Goal: Transaction & Acquisition: Purchase product/service

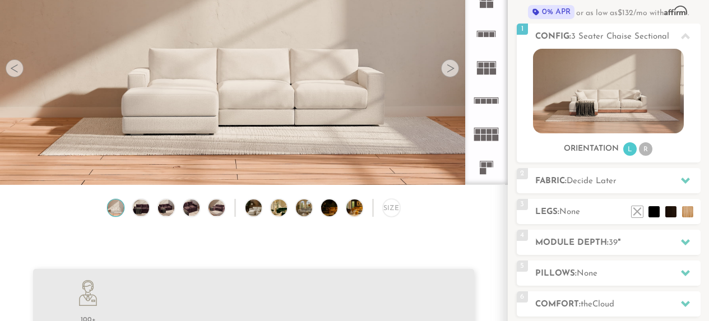
scroll to position [11995, 700]
click at [145, 208] on img at bounding box center [141, 207] width 20 height 16
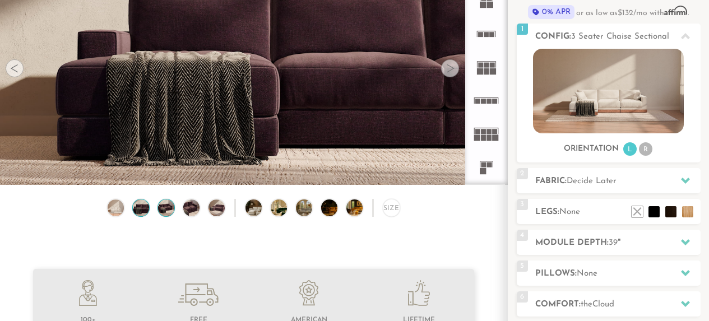
click at [159, 208] on img at bounding box center [166, 207] width 20 height 16
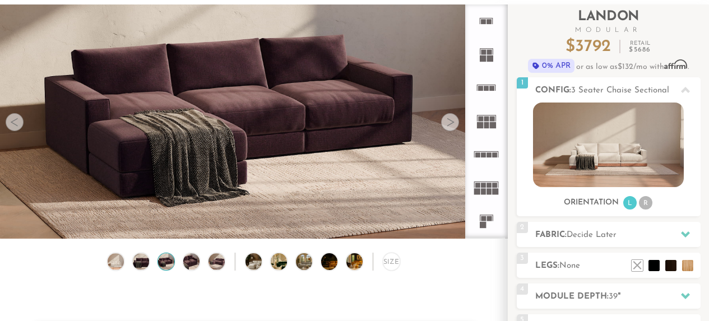
scroll to position [61, 0]
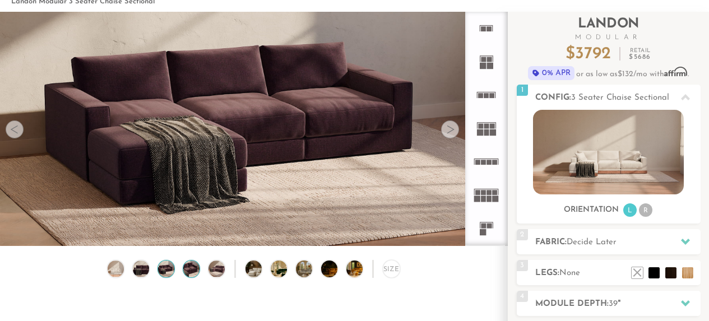
click at [191, 271] on img at bounding box center [192, 268] width 20 height 16
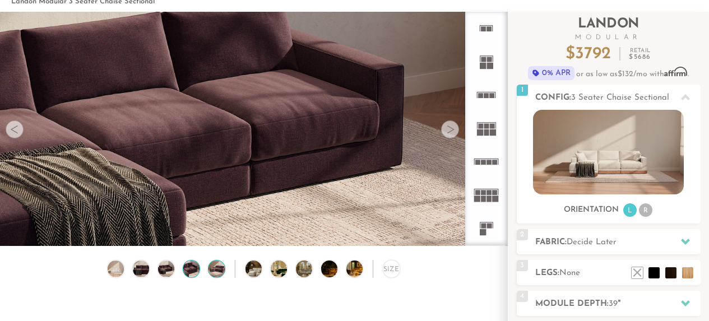
click at [216, 269] on img at bounding box center [217, 268] width 20 height 16
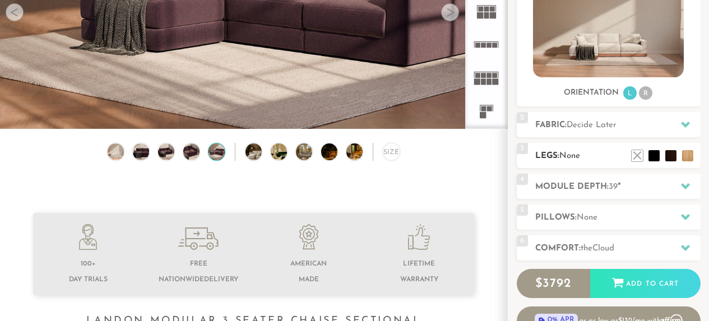
scroll to position [182, 0]
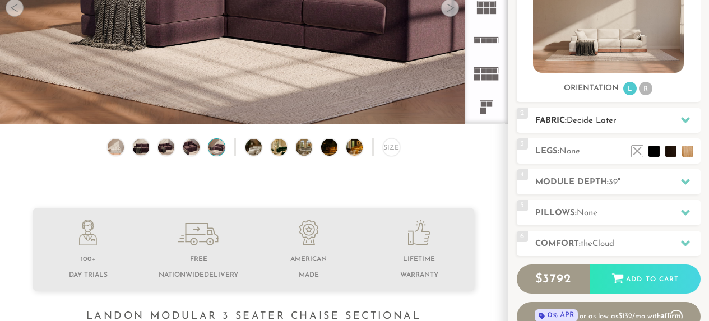
click at [673, 112] on div "2 Fabric: Decide Later" at bounding box center [609, 120] width 184 height 25
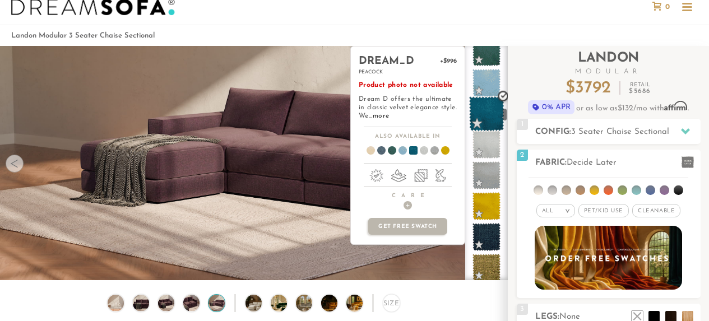
scroll to position [1801, 0]
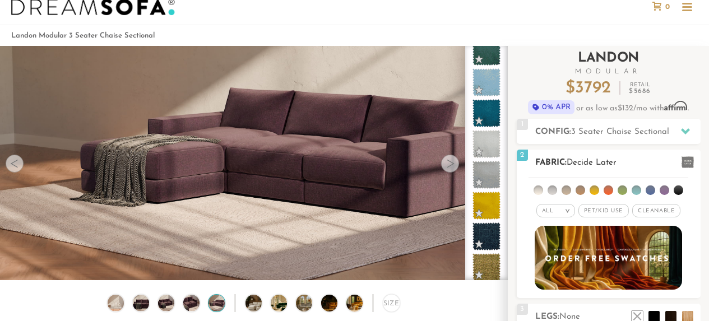
click at [553, 185] on li at bounding box center [552, 190] width 10 height 10
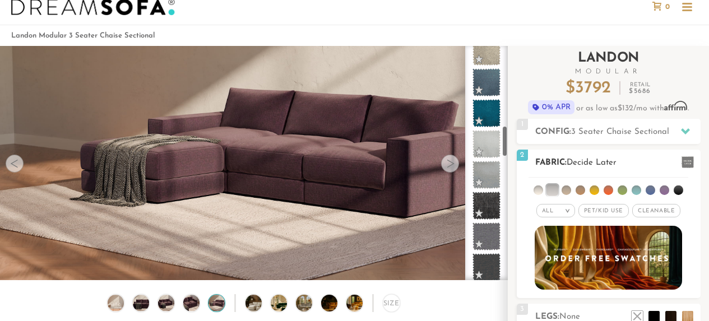
click at [562, 188] on li at bounding box center [566, 190] width 10 height 10
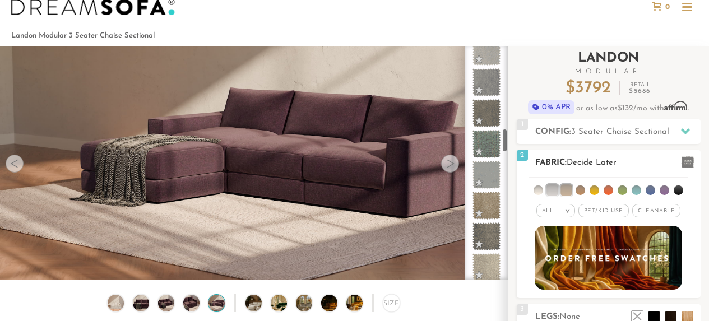
scroll to position [815, 0]
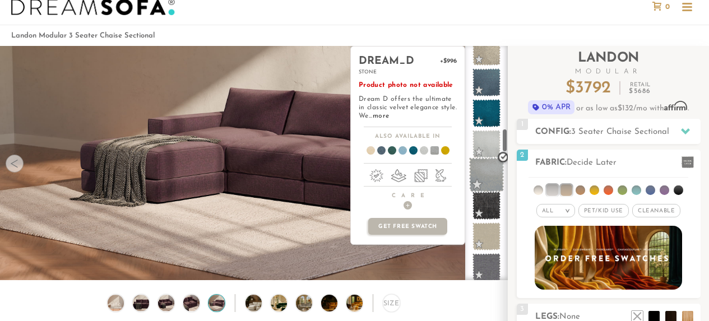
click at [482, 179] on span at bounding box center [486, 174] width 35 height 35
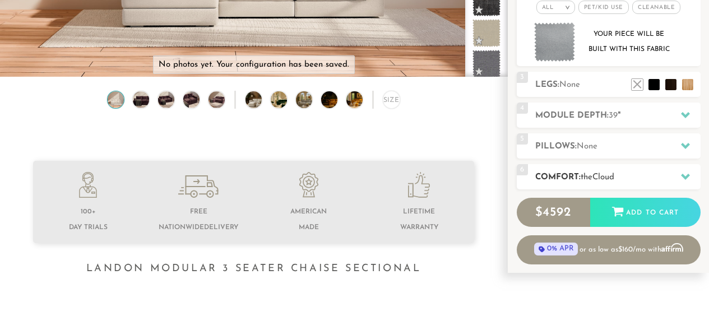
scroll to position [231, 0]
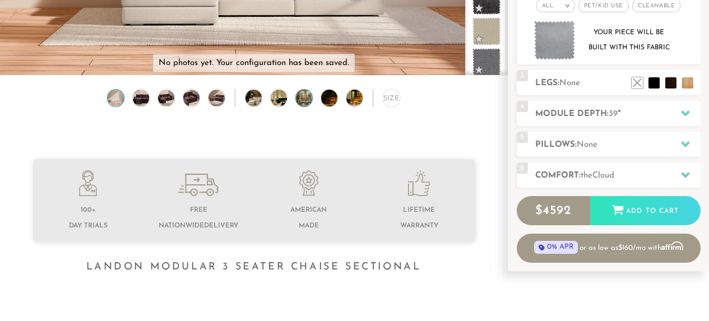
click at [299, 99] on img at bounding box center [310, 98] width 29 height 16
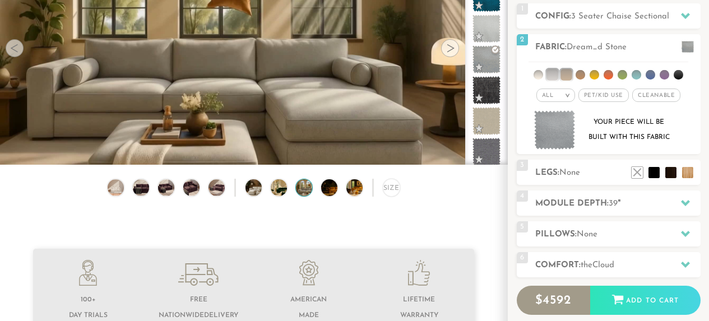
scroll to position [142, 0]
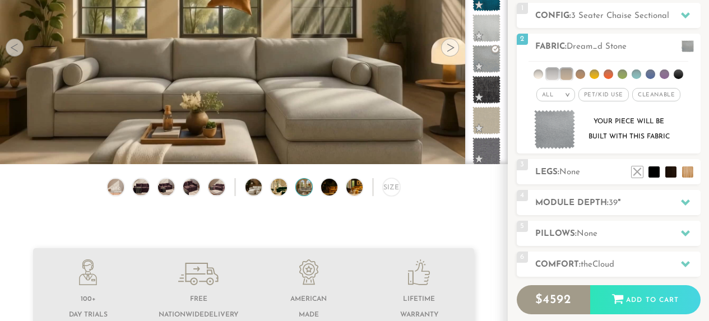
click at [328, 185] on img at bounding box center [335, 187] width 29 height 16
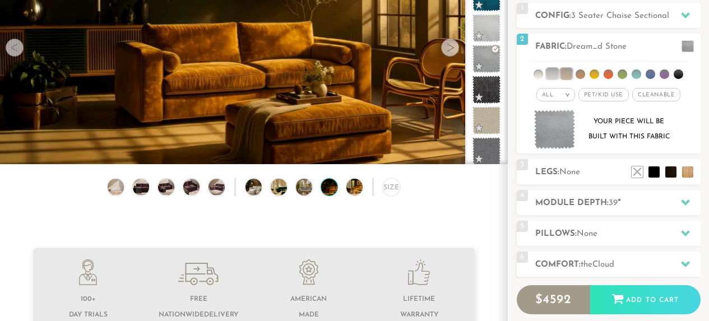
click at [345, 185] on div "Size" at bounding box center [253, 189] width 507 height 23
click at [352, 188] on img at bounding box center [360, 187] width 29 height 16
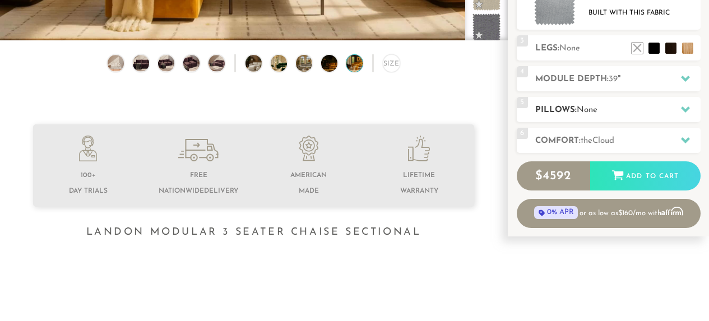
scroll to position [272, 0]
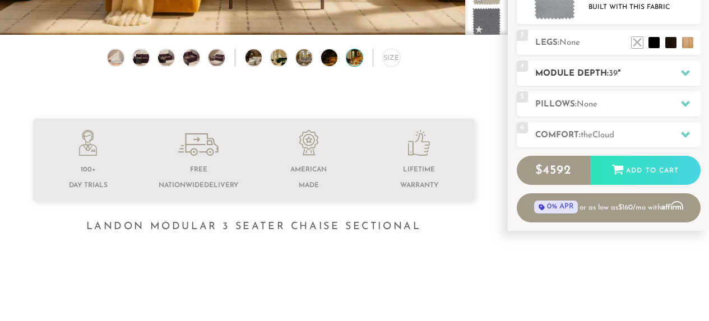
click at [589, 71] on h2 "Module Depth: 39 "" at bounding box center [617, 73] width 165 height 13
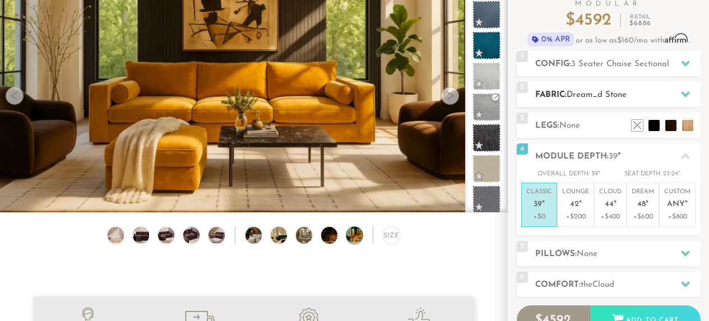
scroll to position [92, 0]
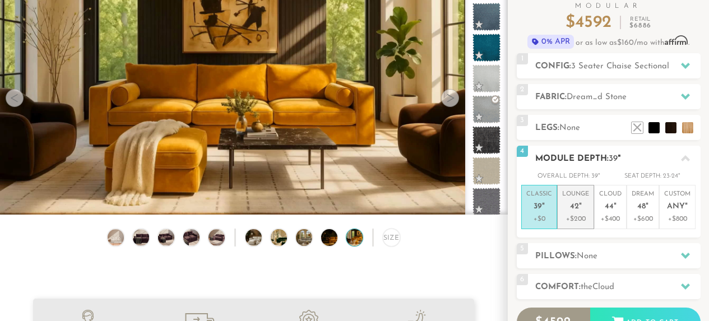
click at [579, 209] on em """ at bounding box center [580, 207] width 3 height 10
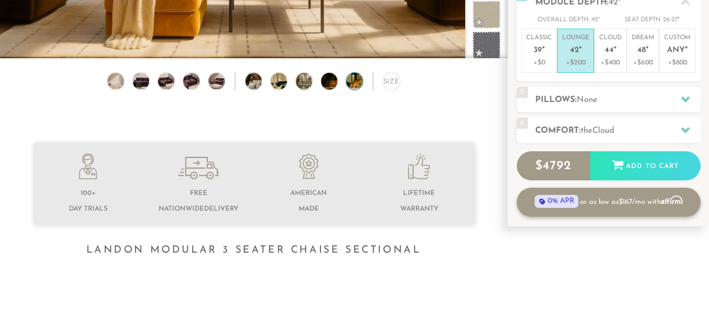
scroll to position [274, 0]
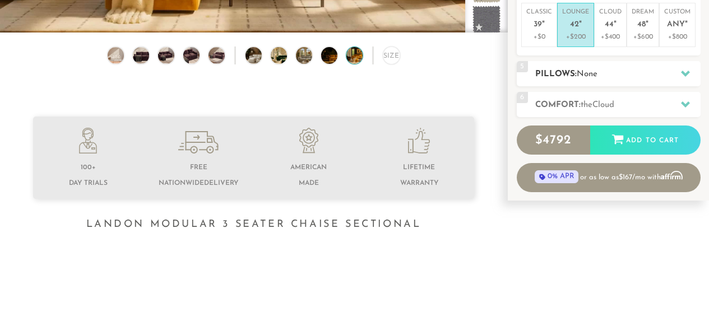
click at [565, 73] on h2 "Pillows: None" at bounding box center [617, 74] width 165 height 13
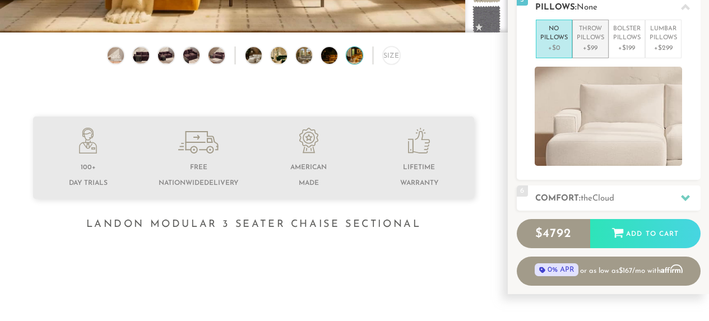
click at [596, 34] on p "Throw Pillows" at bounding box center [589, 34] width 27 height 18
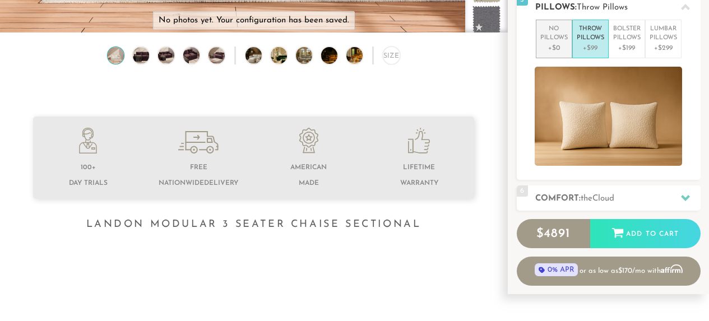
click at [553, 38] on p "No Pillows" at bounding box center [553, 34] width 27 height 18
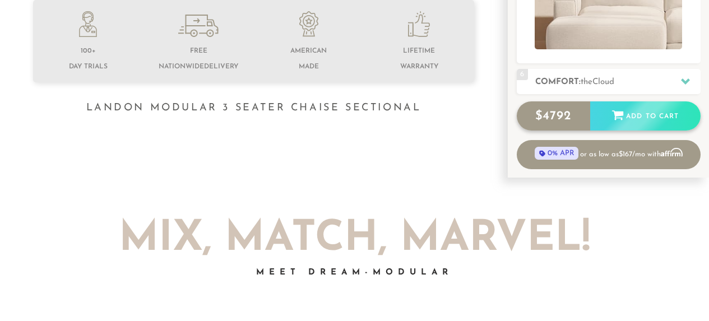
scroll to position [397, 0]
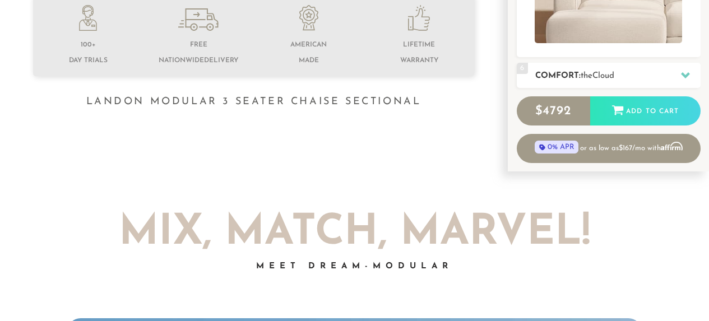
click at [592, 72] on span "the" at bounding box center [586, 76] width 12 height 8
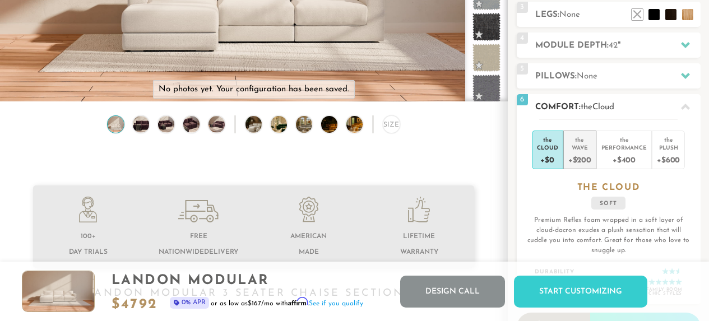
scroll to position [204, 0]
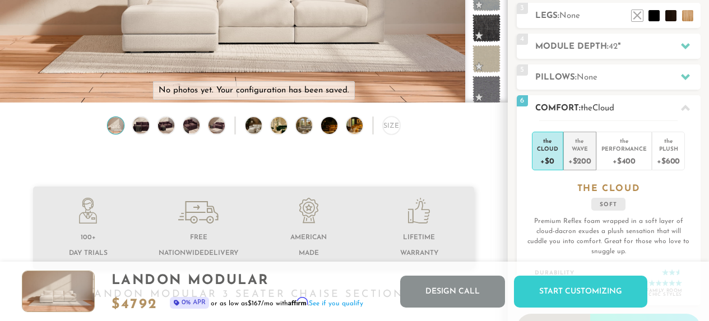
click at [581, 149] on div "Wave" at bounding box center [579, 149] width 23 height 8
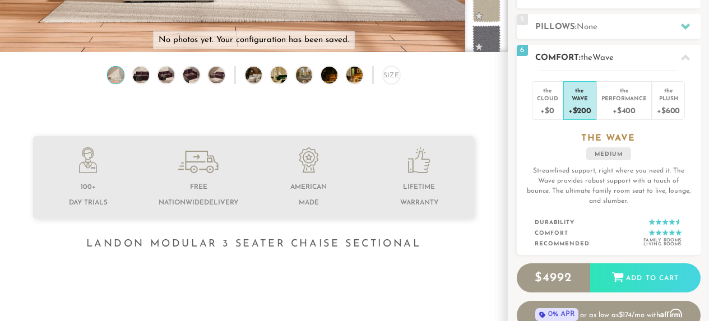
scroll to position [260, 0]
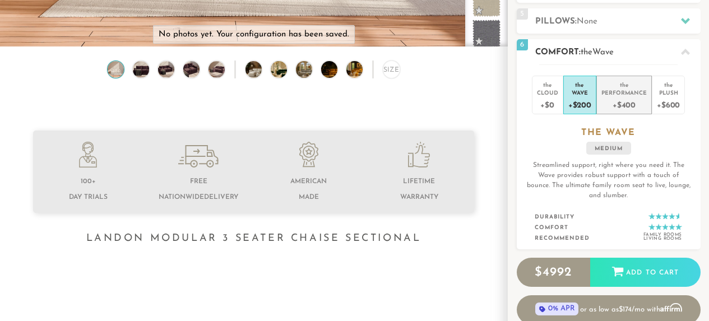
click at [635, 96] on div "+$400" at bounding box center [623, 104] width 45 height 16
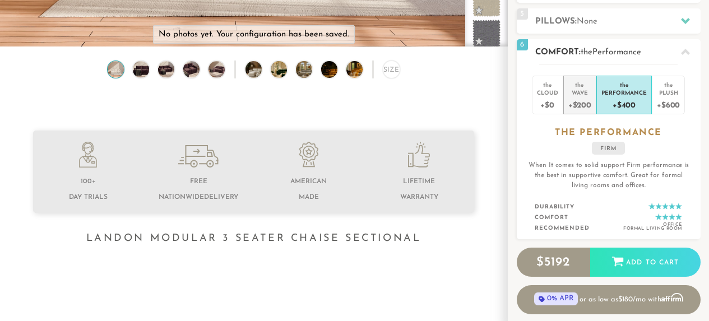
click at [567, 91] on li "the Wave +$200" at bounding box center [579, 95] width 33 height 39
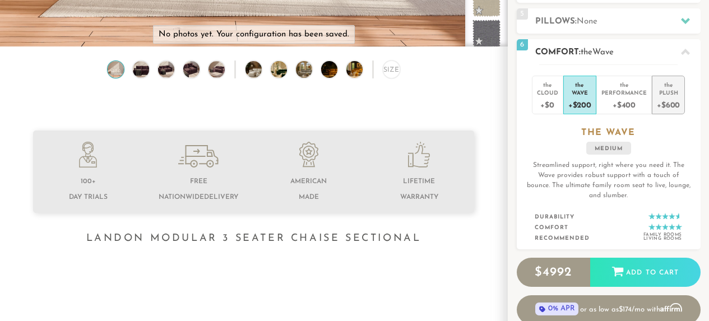
click at [676, 87] on div "the" at bounding box center [668, 82] width 23 height 11
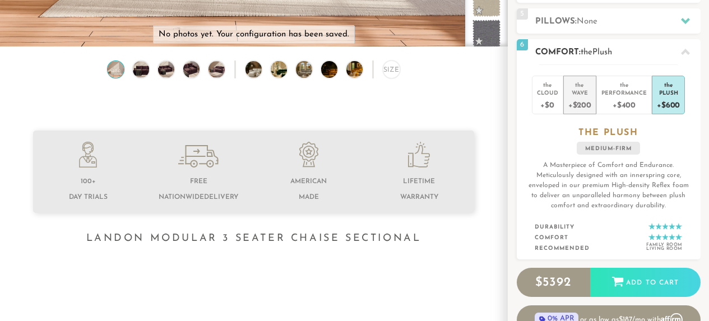
click at [578, 97] on div "+$200" at bounding box center [579, 104] width 23 height 16
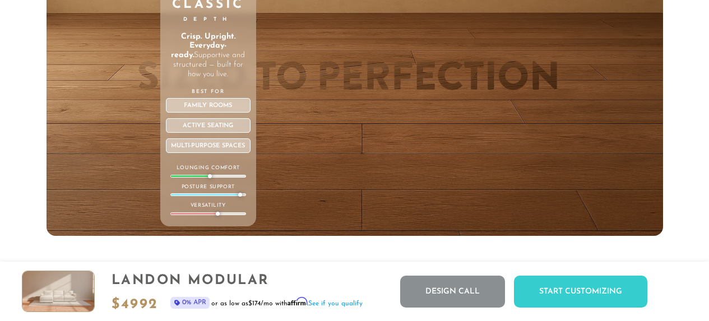
scroll to position [3734, 0]
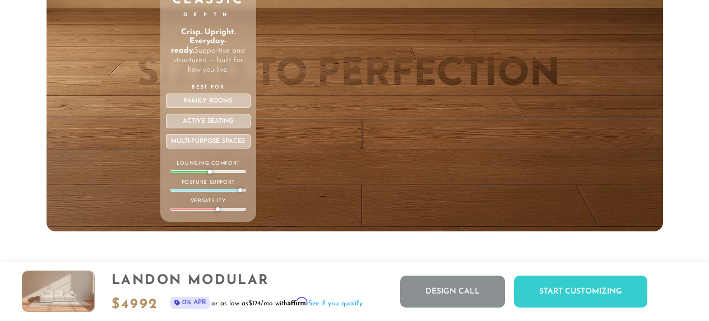
click at [208, 103] on div "Family Rooms" at bounding box center [208, 101] width 85 height 15
click at [209, 123] on div "Active Seating" at bounding box center [208, 121] width 85 height 15
click at [210, 148] on div "Multi-purpose Spaces" at bounding box center [208, 141] width 85 height 15
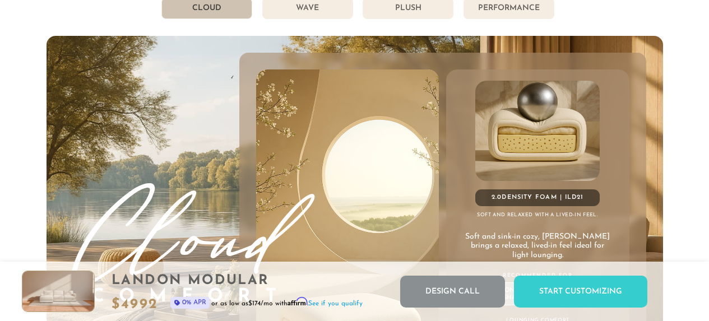
scroll to position [5787, 0]
click at [313, 9] on li "Wave" at bounding box center [307, 7] width 91 height 21
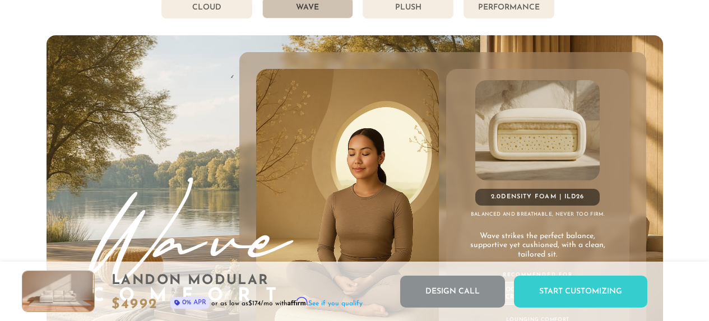
click at [397, 7] on li "Plush" at bounding box center [407, 7] width 91 height 21
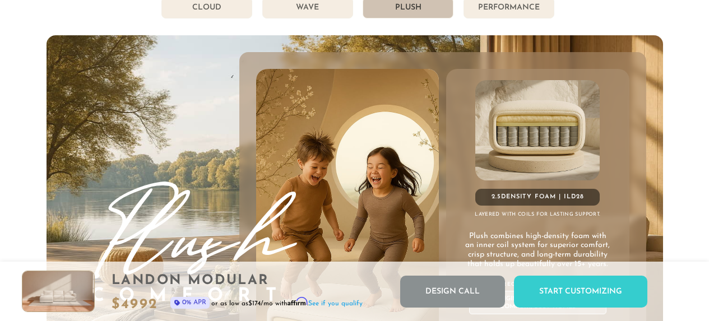
click at [489, 17] on li "Performance" at bounding box center [508, 7] width 91 height 21
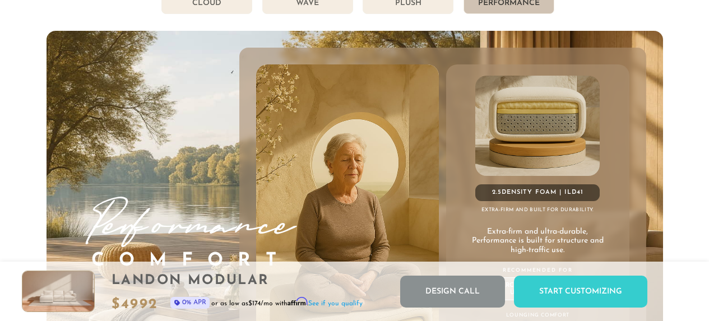
scroll to position [5787, 0]
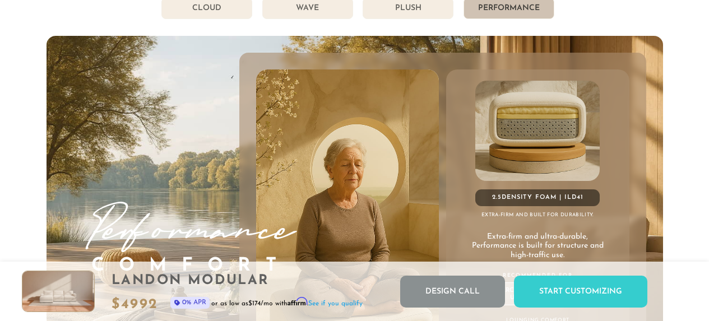
click at [406, 6] on li "Plush" at bounding box center [407, 8] width 91 height 21
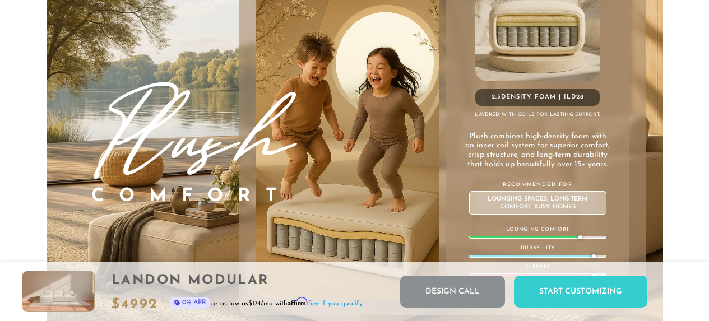
scroll to position [5903, 0]
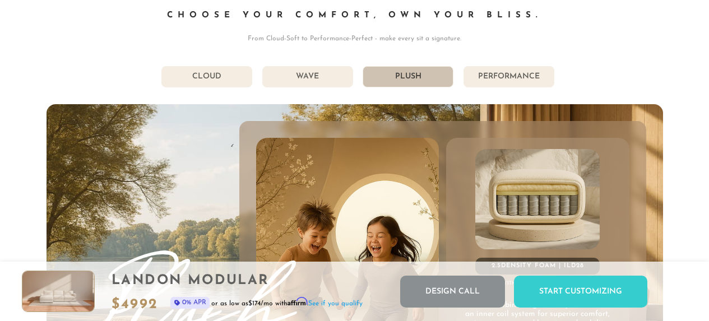
click at [315, 72] on li "Wave" at bounding box center [307, 76] width 91 height 21
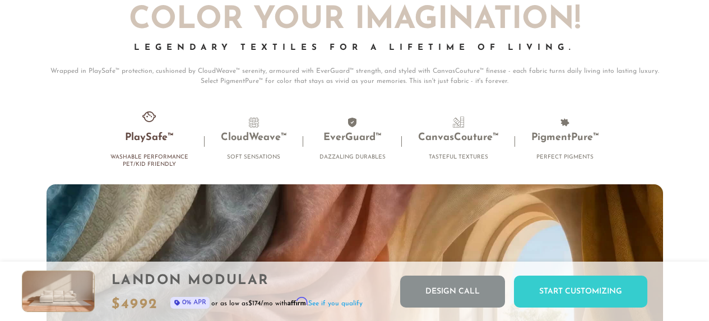
scroll to position [6863, 0]
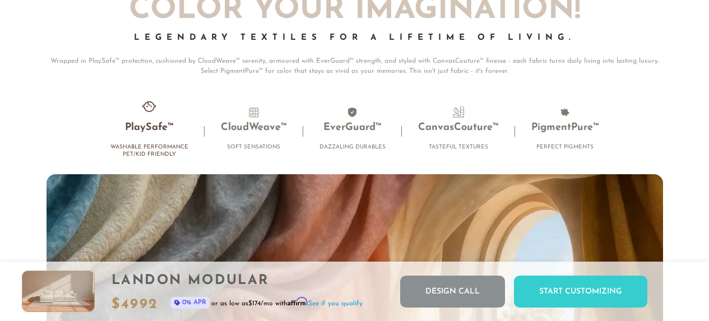
click at [145, 132] on h3 "PlaySafe™" at bounding box center [149, 128] width 78 height 13
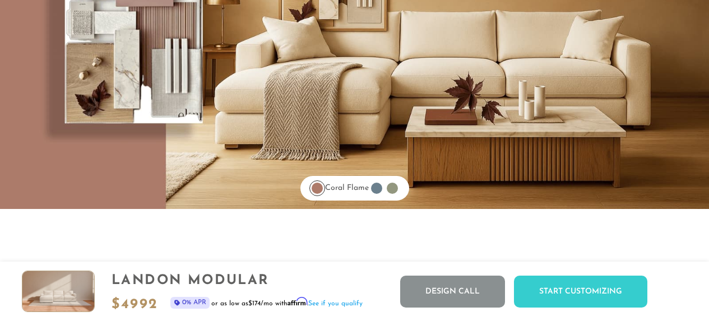
scroll to position [8737, 0]
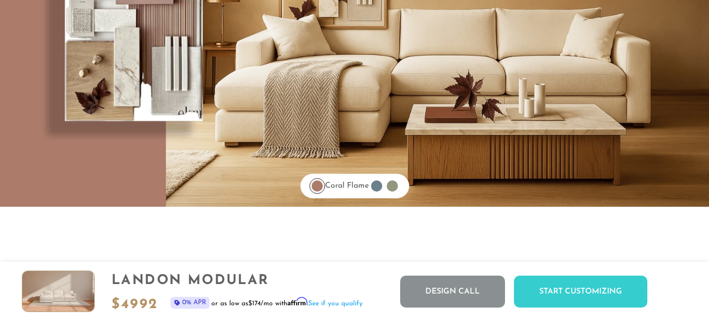
click at [377, 188] on div at bounding box center [376, 185] width 11 height 11
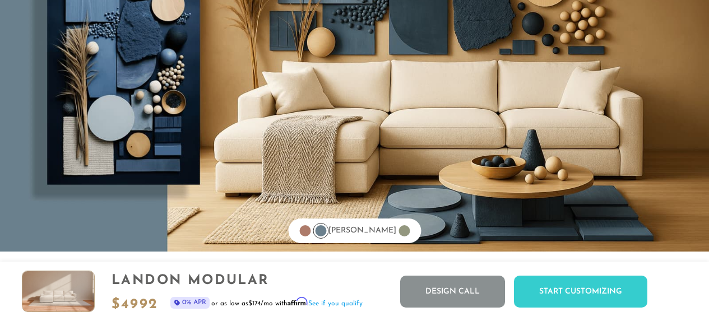
scroll to position [8696, 0]
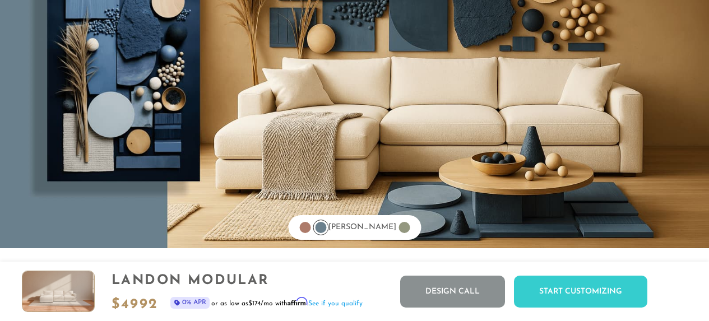
click at [398, 231] on div at bounding box center [403, 227] width 11 height 11
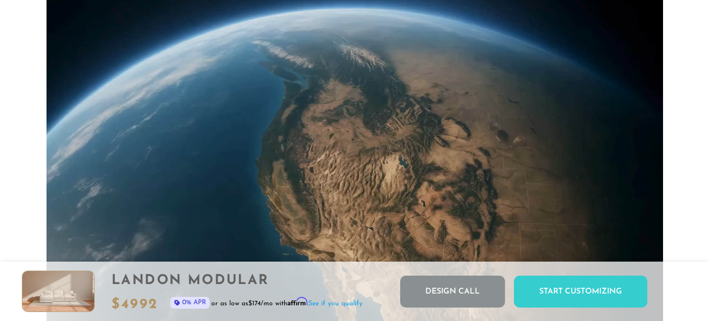
scroll to position [9708, 0]
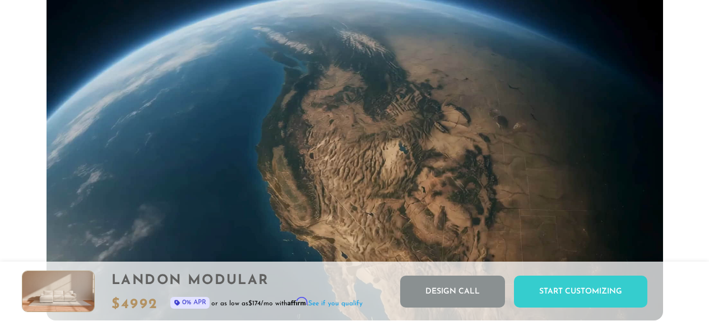
click at [42, 296] on img at bounding box center [58, 291] width 72 height 40
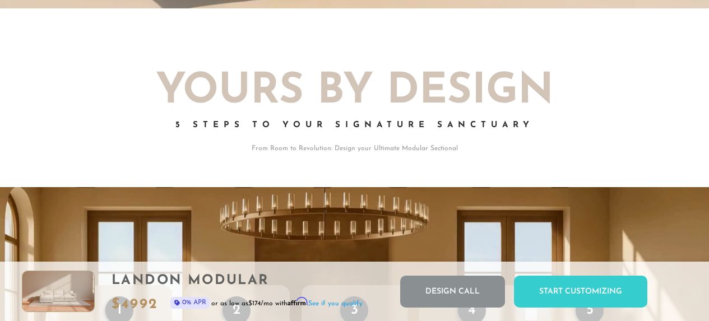
scroll to position [0, 0]
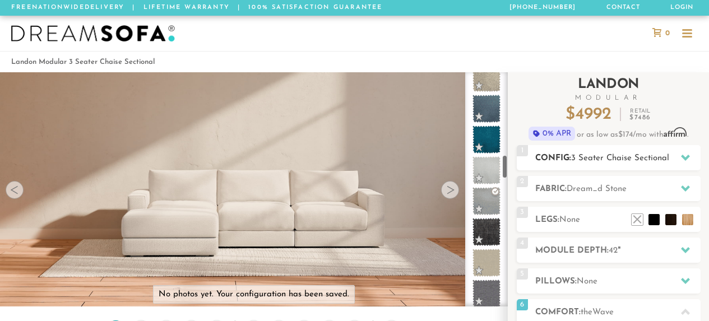
click at [658, 155] on span "3 Seater Chaise Sectional" at bounding box center [620, 158] width 98 height 8
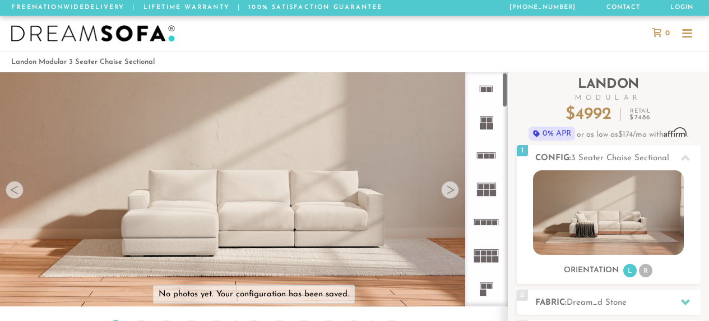
click at [492, 119] on rect at bounding box center [492, 120] width 1 height 6
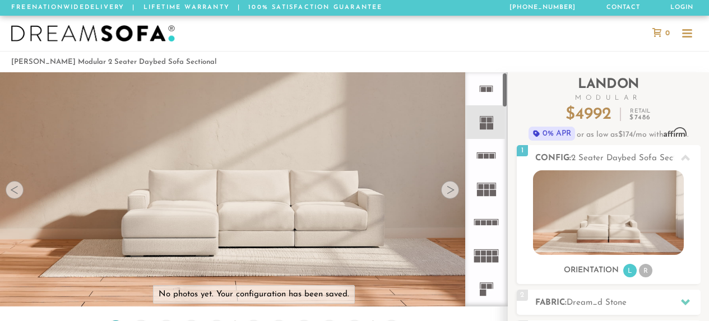
click at [483, 131] on icon at bounding box center [485, 121] width 33 height 33
click at [647, 269] on li "R" at bounding box center [645, 270] width 13 height 13
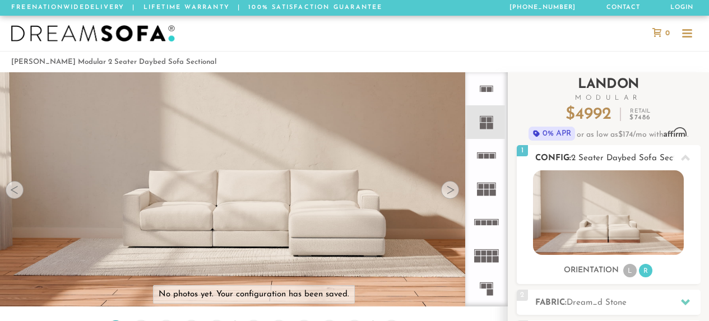
click at [633, 269] on li "L" at bounding box center [629, 270] width 13 height 13
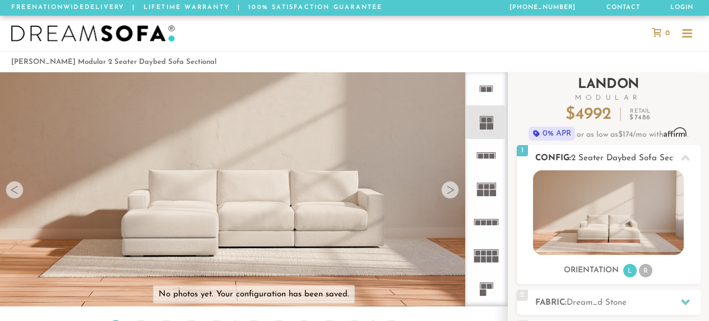
click at [649, 268] on li "R" at bounding box center [645, 270] width 13 height 13
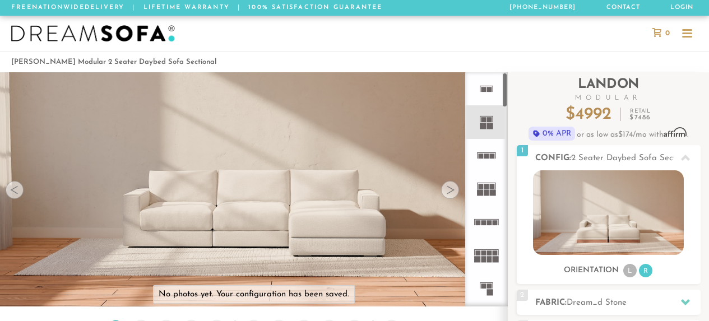
click at [485, 158] on rect at bounding box center [486, 155] width 5 height 5
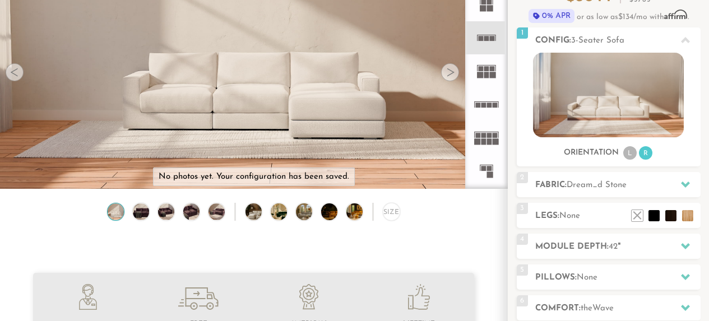
scroll to position [122, 0]
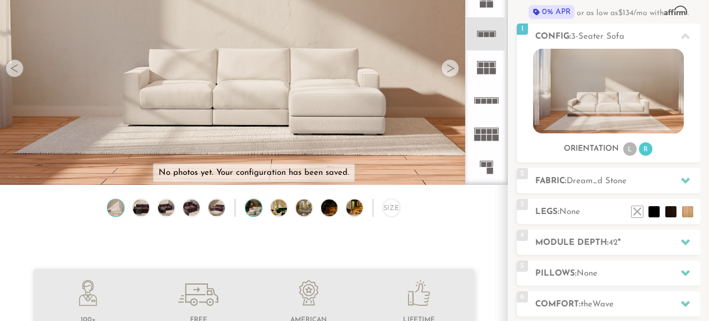
click at [249, 206] on img at bounding box center [259, 207] width 29 height 16
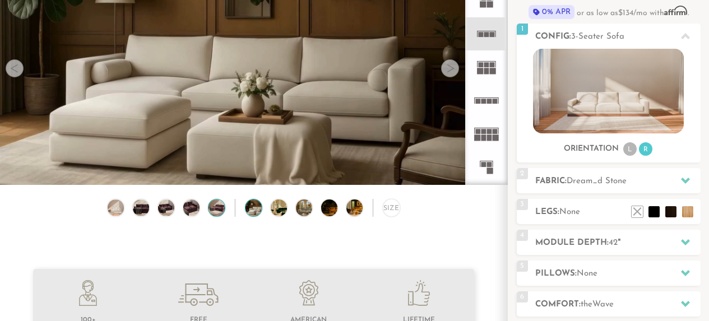
click at [219, 209] on img at bounding box center [217, 207] width 20 height 16
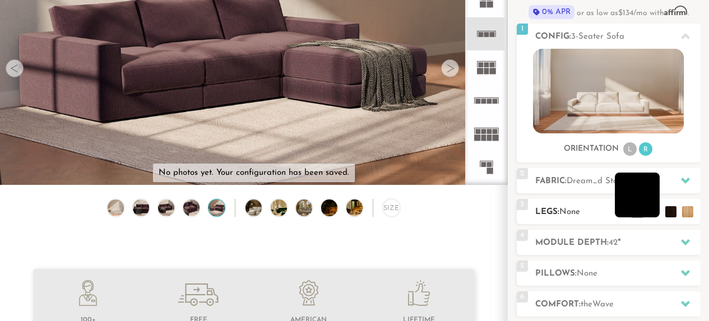
click at [650, 210] on li at bounding box center [637, 195] width 45 height 45
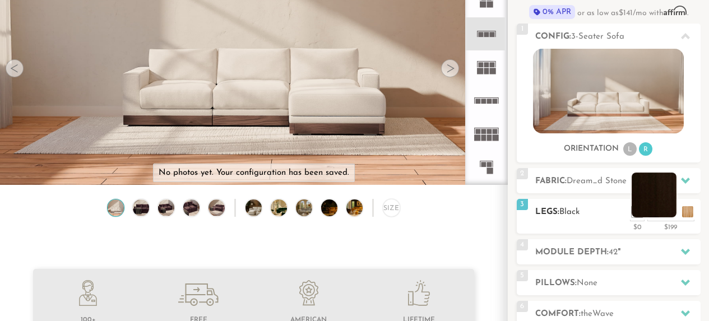
click at [667, 210] on li at bounding box center [653, 195] width 45 height 45
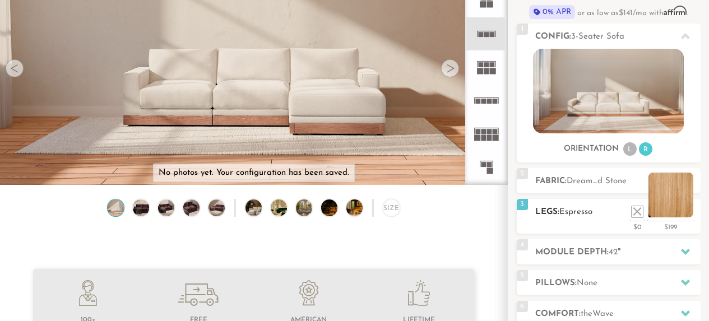
click at [683, 211] on li at bounding box center [670, 195] width 45 height 45
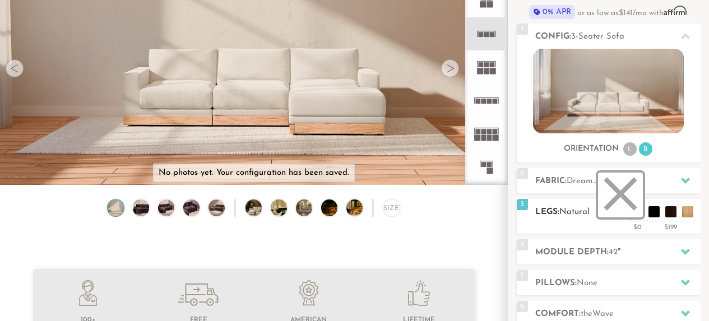
click at [621, 211] on li at bounding box center [620, 195] width 45 height 45
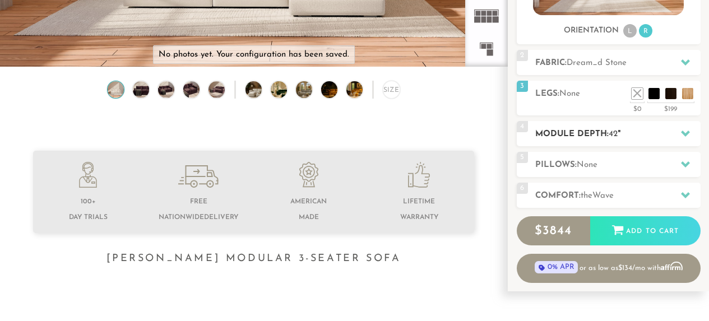
scroll to position [240, 0]
click at [601, 129] on h2 "Module Depth: 42 "" at bounding box center [617, 133] width 165 height 13
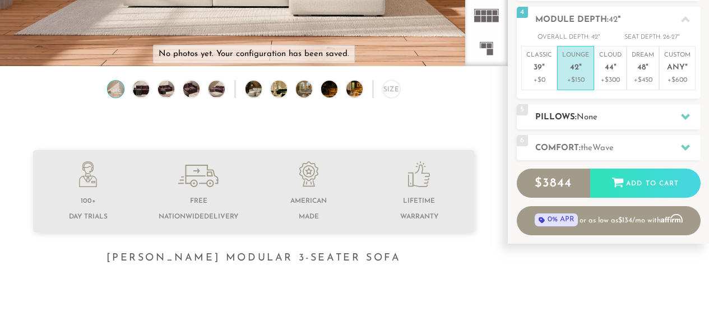
click at [600, 118] on h2 "Pillows: None" at bounding box center [617, 117] width 165 height 13
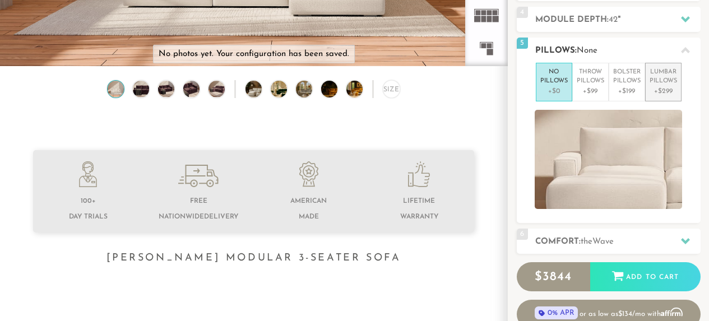
click at [661, 87] on p "+$299" at bounding box center [662, 91] width 27 height 10
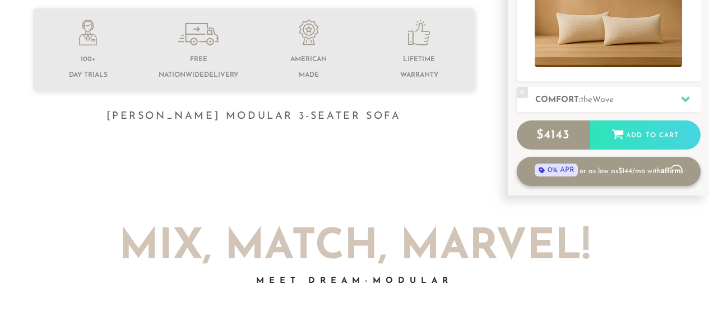
scroll to position [389, 0]
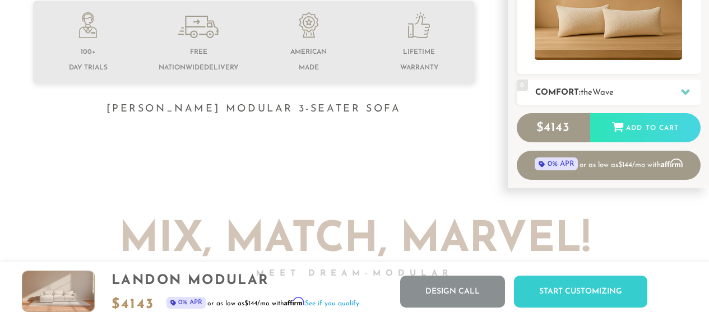
click at [608, 89] on span "Wave" at bounding box center [602, 93] width 21 height 8
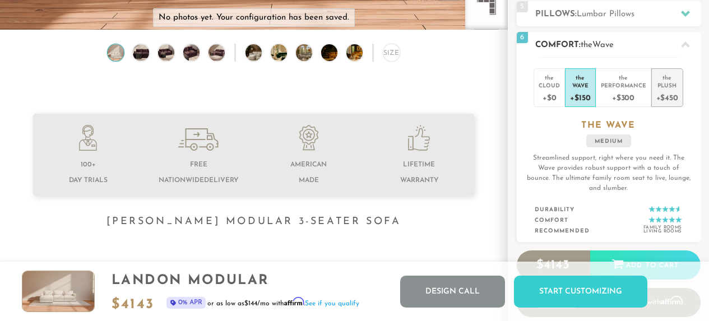
scroll to position [273, 0]
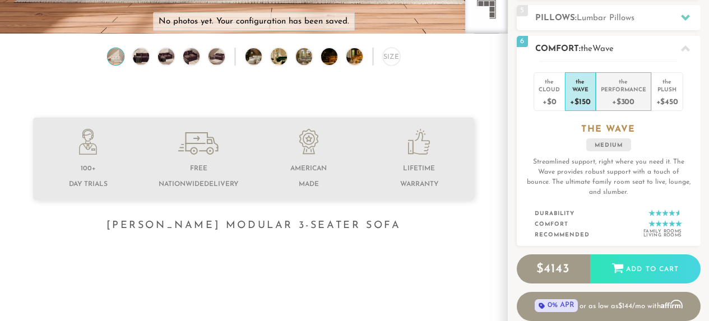
click at [613, 101] on div "+$300" at bounding box center [623, 101] width 45 height 16
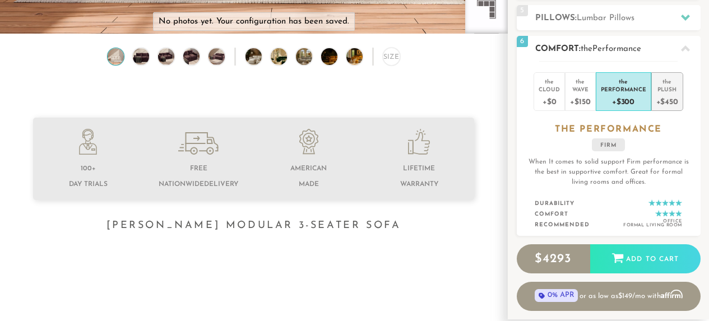
click at [663, 94] on div "+$450" at bounding box center [667, 101] width 22 height 16
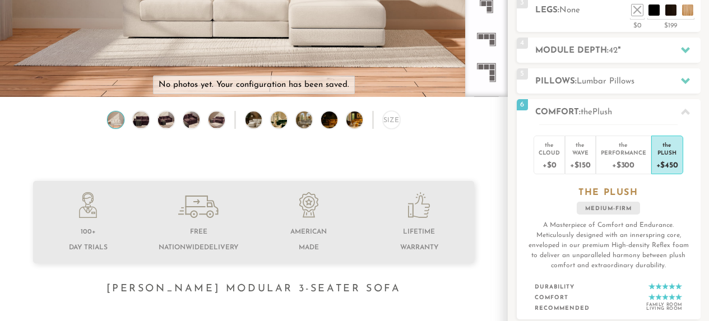
scroll to position [0, 0]
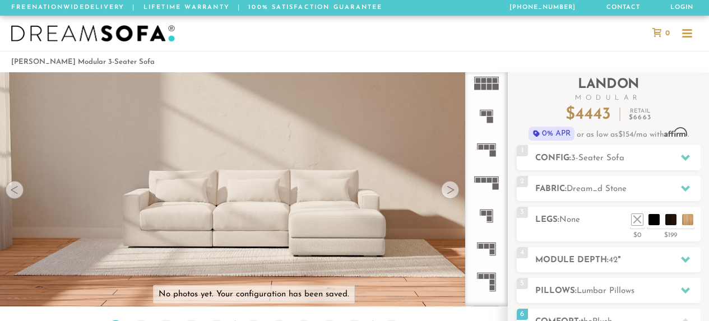
click at [449, 194] on div at bounding box center [450, 190] width 18 height 18
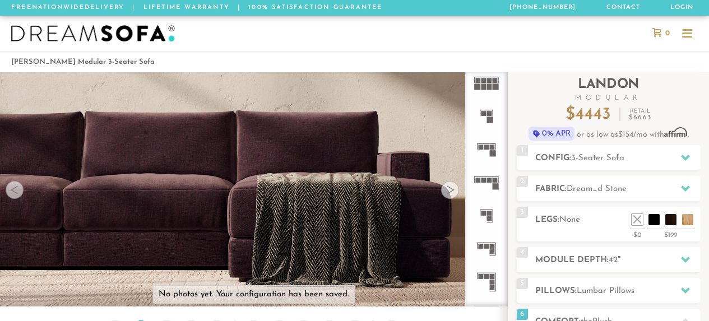
click at [449, 193] on div at bounding box center [450, 190] width 18 height 18
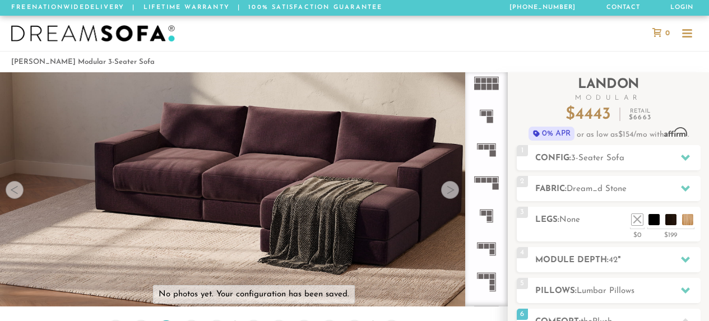
click at [449, 193] on div at bounding box center [450, 190] width 18 height 18
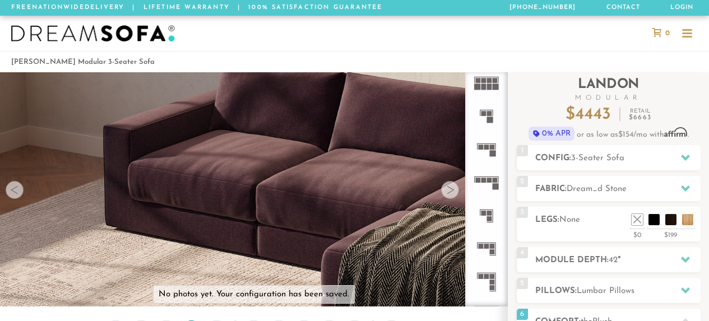
click at [449, 193] on div at bounding box center [450, 190] width 18 height 18
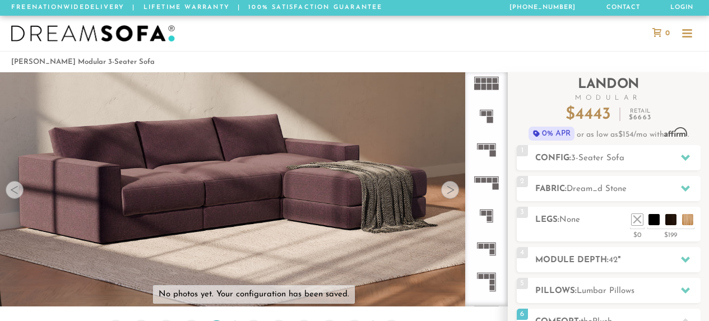
click at [449, 193] on div at bounding box center [450, 190] width 18 height 18
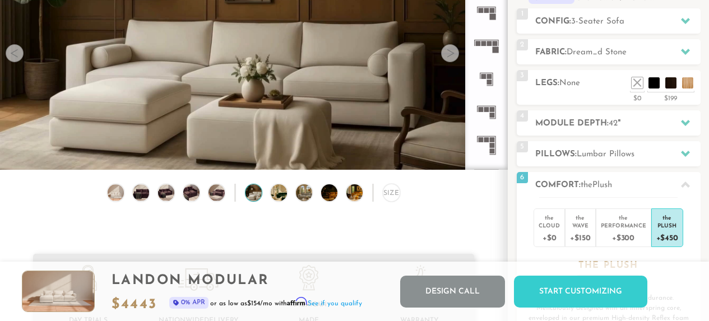
scroll to position [136, 0]
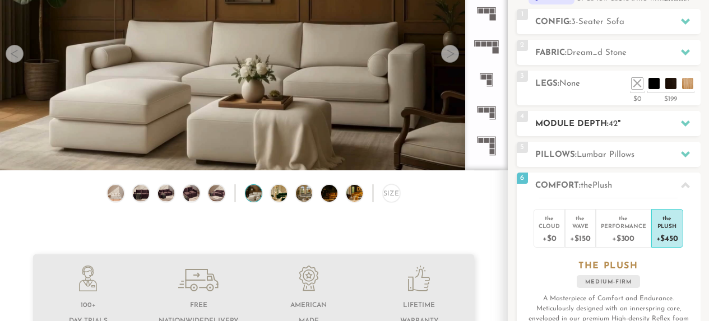
click at [626, 119] on h2 "Module Depth: 42 "" at bounding box center [617, 124] width 165 height 13
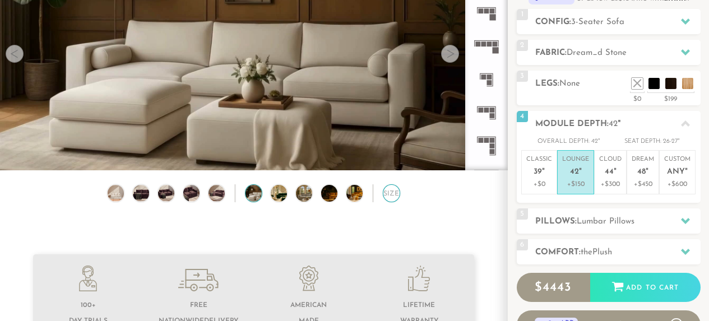
click at [396, 199] on div "Size" at bounding box center [391, 192] width 17 height 17
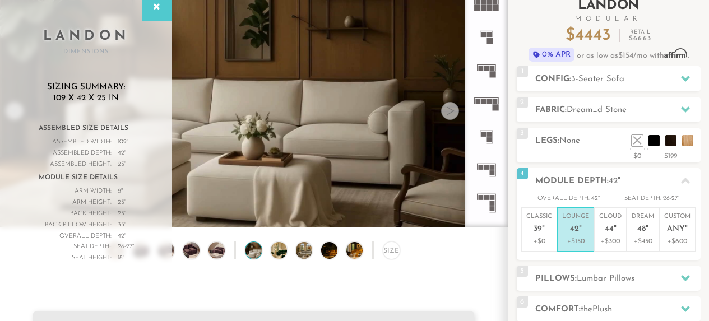
scroll to position [0, 0]
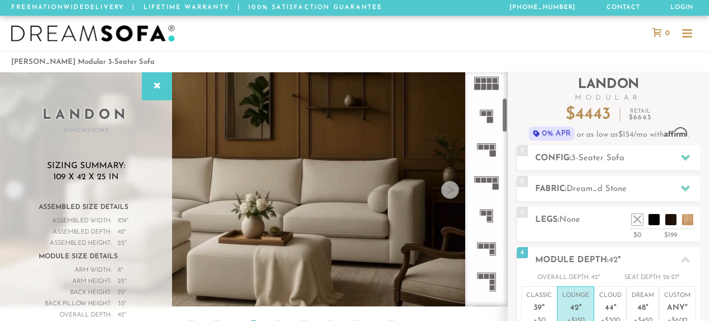
click at [491, 112] on icon at bounding box center [485, 115] width 33 height 33
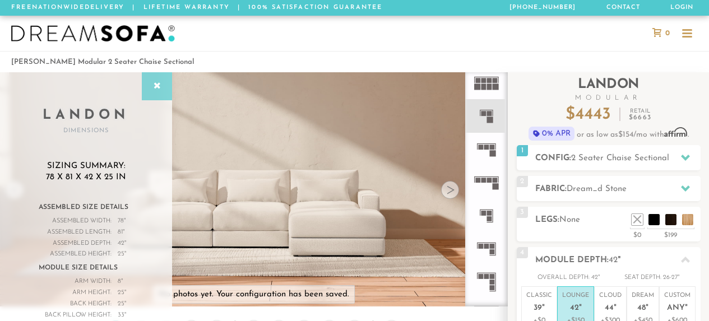
click at [161, 87] on icon at bounding box center [157, 86] width 12 height 9
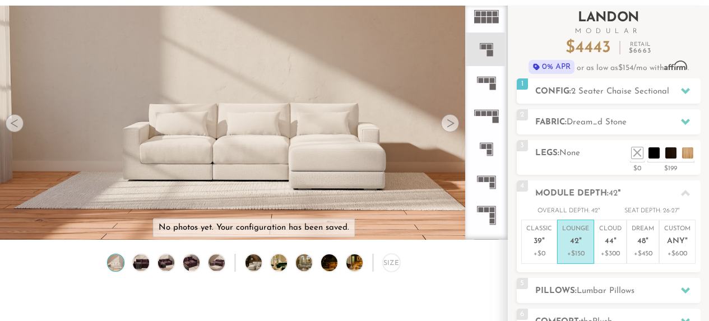
scroll to position [61, 0]
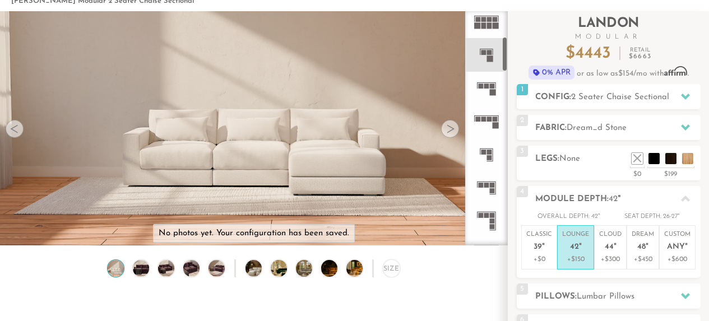
click at [489, 58] on rect at bounding box center [490, 59] width 6 height 6
click at [147, 271] on img at bounding box center [141, 268] width 20 height 16
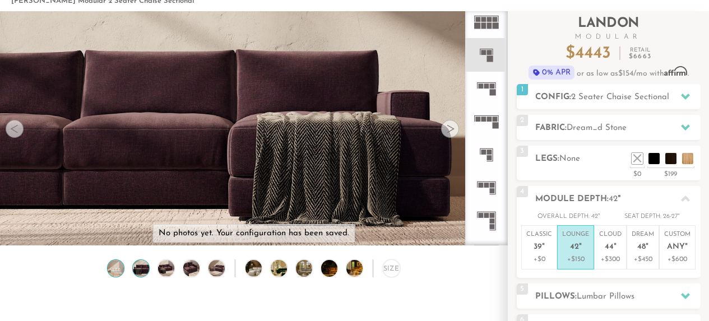
click at [122, 272] on img at bounding box center [116, 268] width 20 height 16
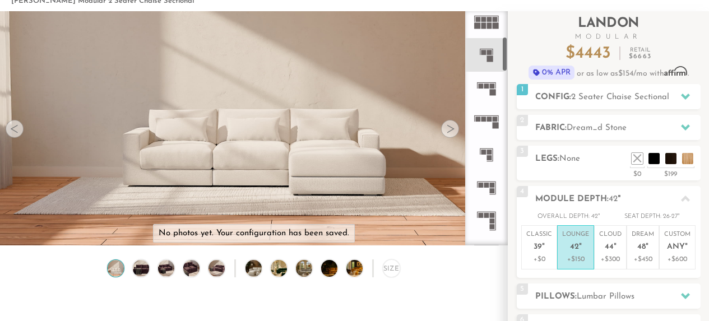
click at [491, 79] on icon at bounding box center [485, 88] width 33 height 33
click at [495, 24] on rect at bounding box center [495, 25] width 6 height 6
click at [486, 182] on rect at bounding box center [486, 182] width 19 height 1
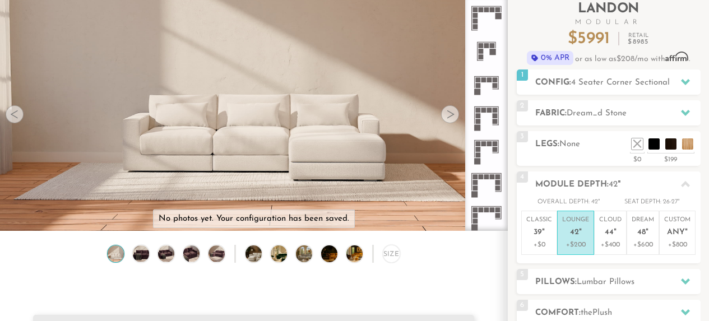
scroll to position [78, 0]
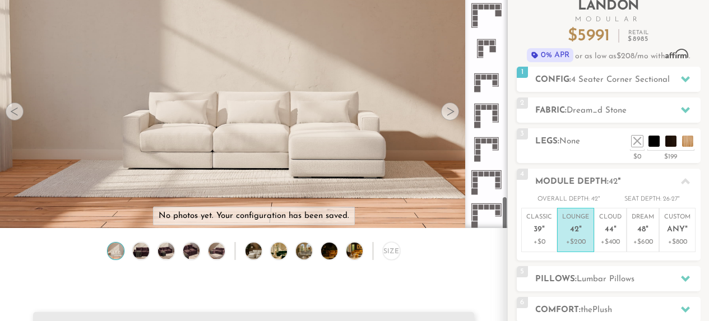
click at [483, 210] on icon at bounding box center [485, 214] width 33 height 33
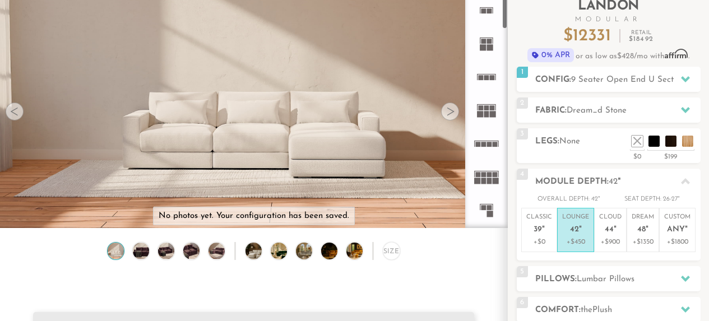
drag, startPoint x: 505, startPoint y: 217, endPoint x: 507, endPoint y: -37, distance: 254.3
click at [507, 0] on html "Summer Sale - 15% Off All Custom Orders [PHONE_NUMBER] Free Nationwide Delivery…" at bounding box center [354, 82] width 709 height 321
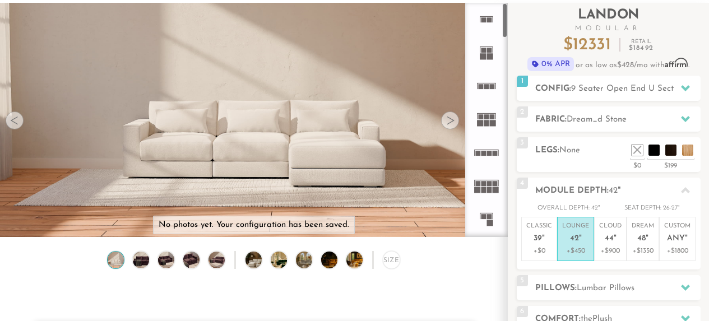
scroll to position [55, 0]
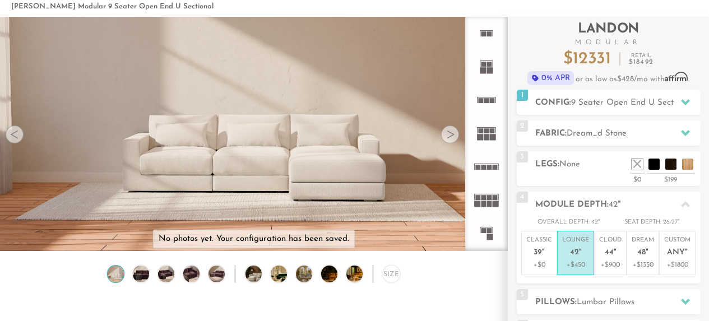
click at [490, 28] on icon at bounding box center [485, 33] width 33 height 33
click at [386, 279] on div "Size" at bounding box center [391, 273] width 17 height 17
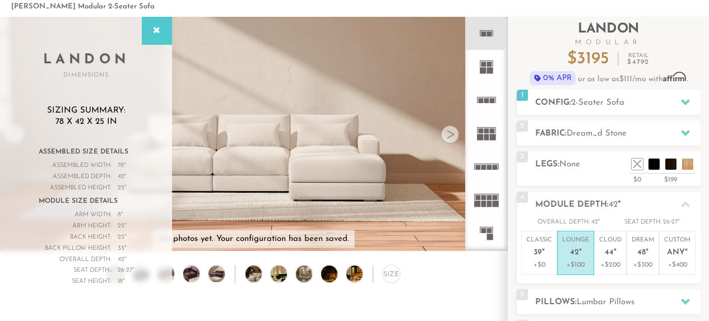
click at [491, 98] on rect at bounding box center [492, 100] width 5 height 5
click at [487, 69] on rect at bounding box center [490, 71] width 6 height 6
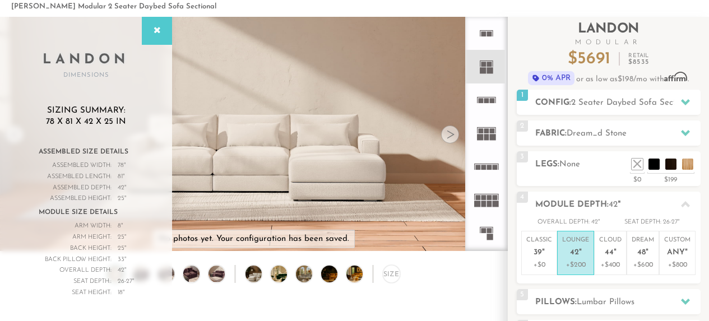
click at [488, 39] on icon at bounding box center [485, 33] width 33 height 33
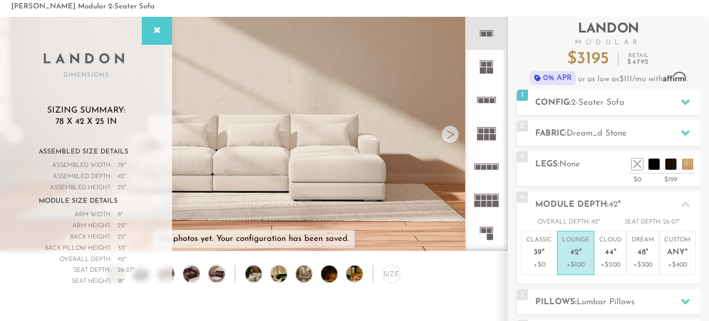
click at [492, 97] on icon at bounding box center [485, 99] width 33 height 33
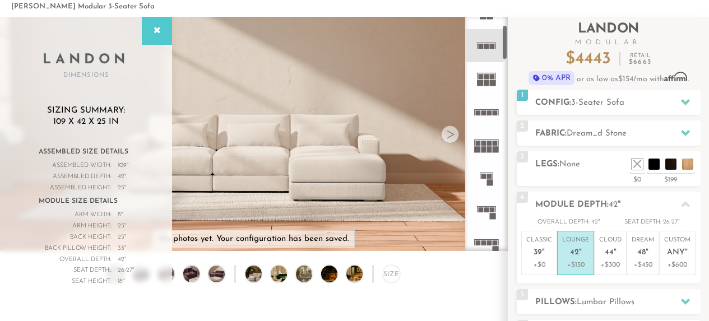
scroll to position [56, 0]
click at [488, 206] on rect at bounding box center [486, 208] width 5 height 5
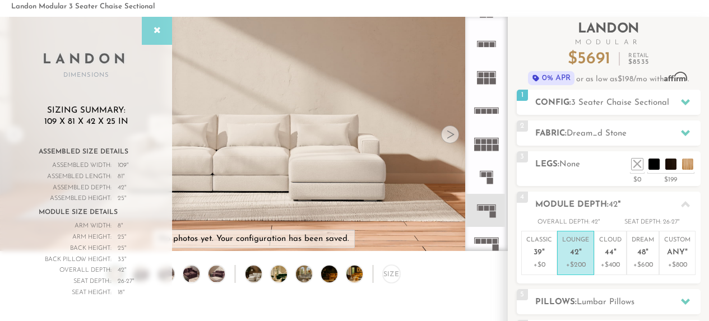
click at [152, 26] on icon at bounding box center [157, 30] width 12 height 9
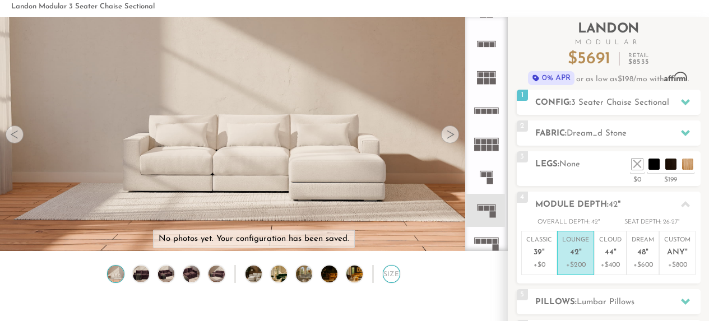
click at [387, 278] on div "Size" at bounding box center [391, 273] width 17 height 17
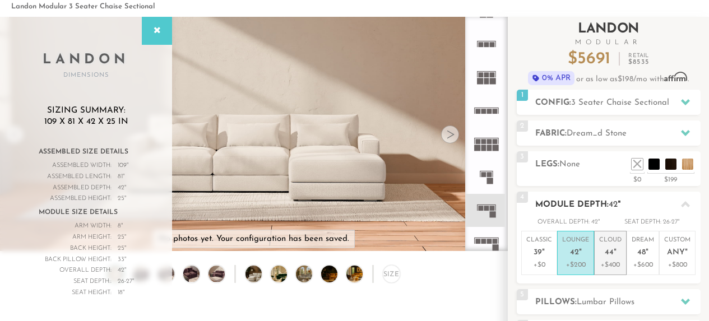
click at [609, 246] on p "Cloud 44 "" at bounding box center [610, 248] width 22 height 24
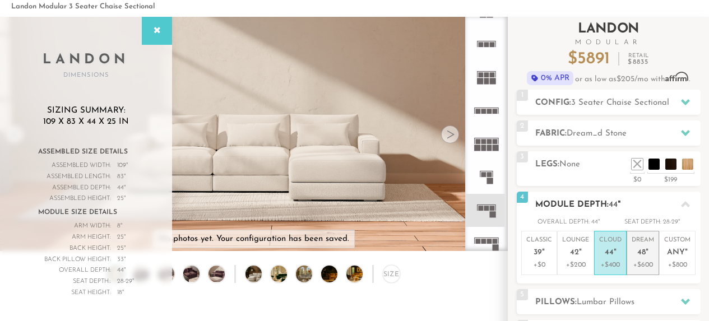
click at [649, 249] on p "Dream 48 "" at bounding box center [642, 248] width 22 height 24
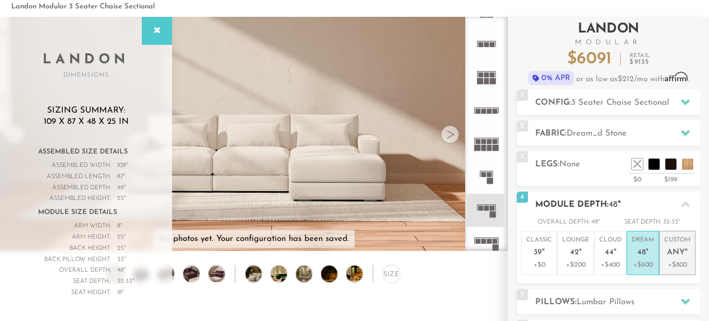
click at [680, 248] on span "Any" at bounding box center [676, 253] width 18 height 10
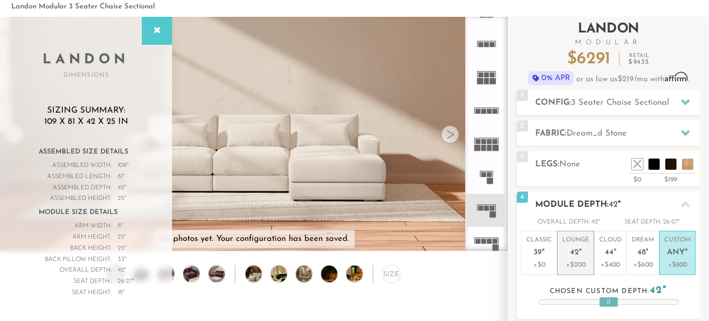
click at [579, 248] on em """ at bounding box center [580, 253] width 3 height 10
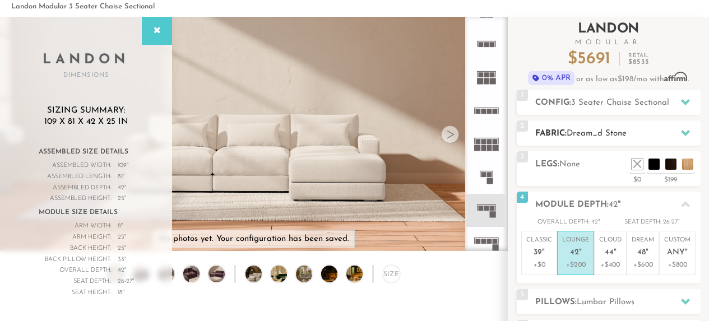
click at [604, 138] on h2 "Fabric: Dream_d Stone" at bounding box center [617, 133] width 165 height 13
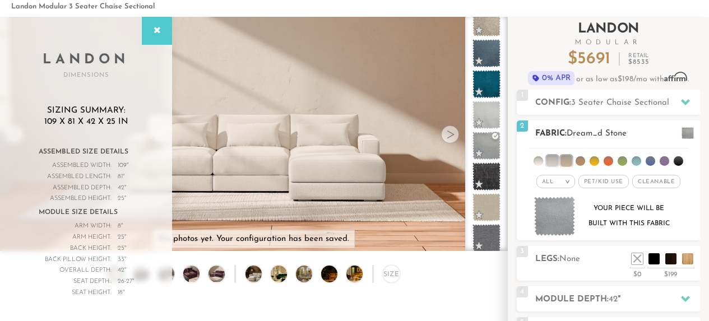
click at [605, 180] on span "Pet/Kid Use x" at bounding box center [603, 181] width 50 height 13
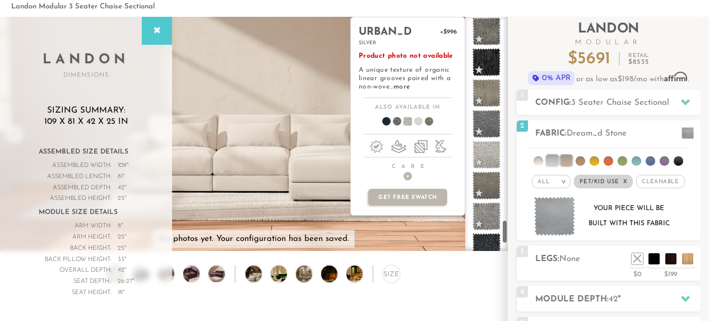
scroll to position [2081, 0]
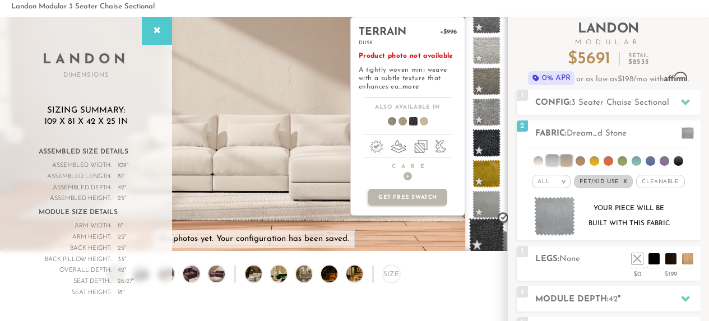
click at [485, 239] on span at bounding box center [486, 235] width 35 height 35
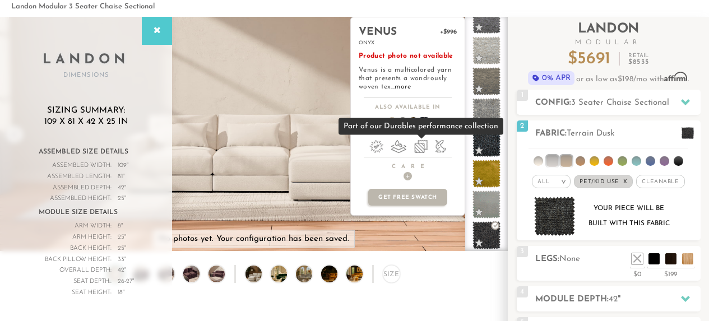
click at [418, 142] on li at bounding box center [420, 146] width 13 height 13
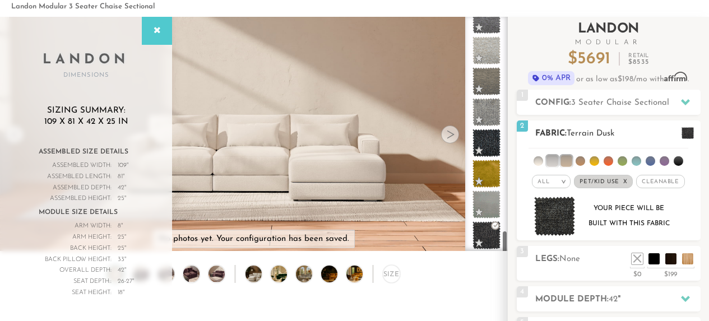
click at [648, 178] on span "Cleanable x" at bounding box center [660, 181] width 48 height 13
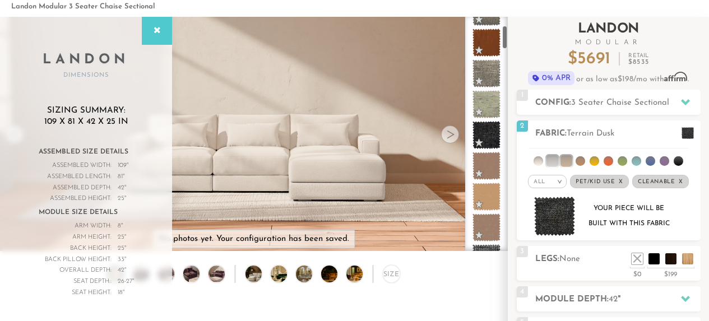
scroll to position [0, 0]
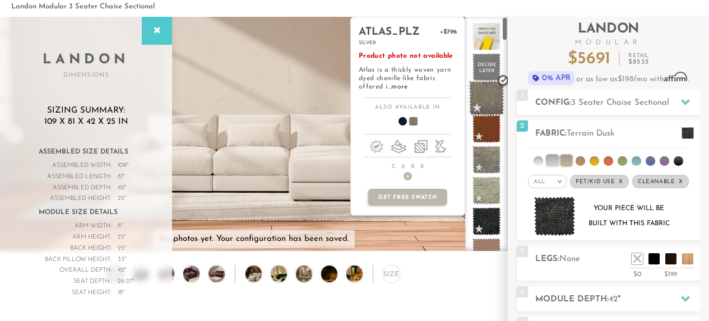
click at [486, 89] on span at bounding box center [486, 98] width 35 height 35
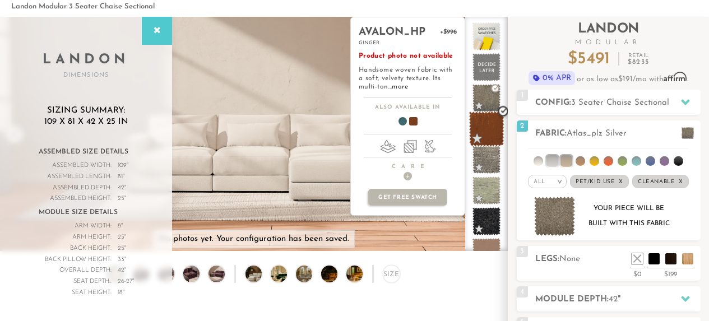
click at [486, 129] on span at bounding box center [486, 128] width 35 height 35
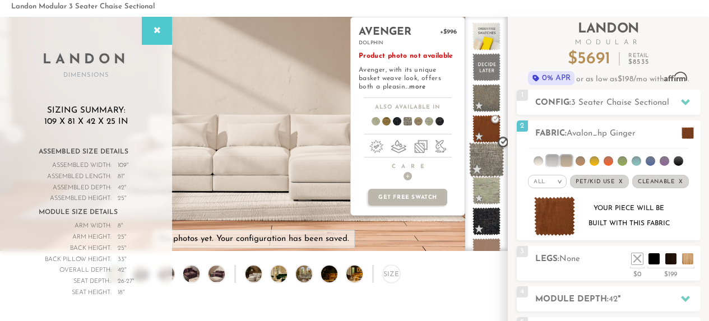
click at [482, 154] on span at bounding box center [486, 159] width 35 height 35
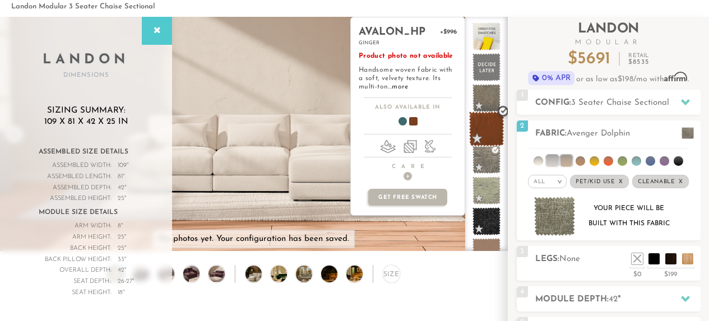
click at [487, 128] on span at bounding box center [486, 128] width 35 height 35
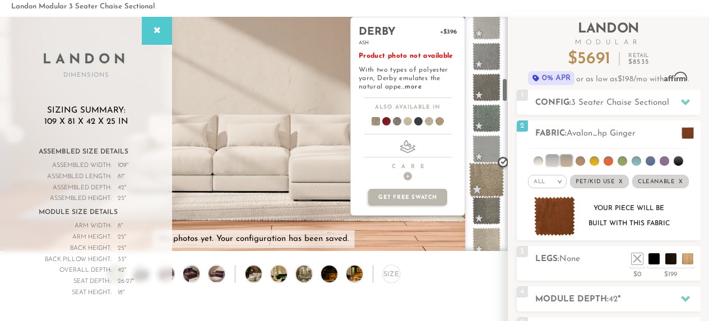
scroll to position [601, 0]
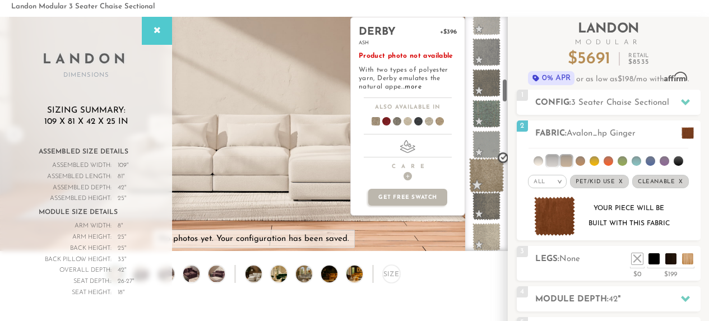
click at [489, 171] on span at bounding box center [486, 175] width 35 height 35
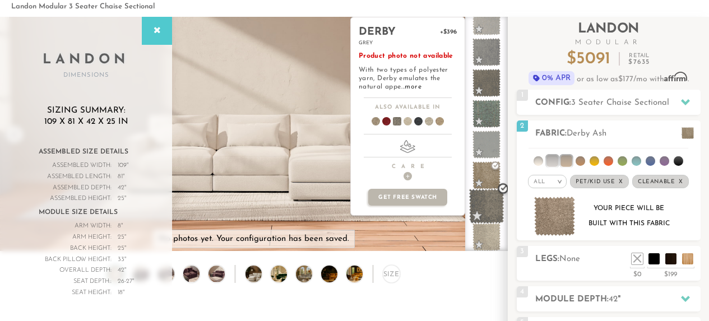
click at [485, 202] on span at bounding box center [486, 206] width 35 height 35
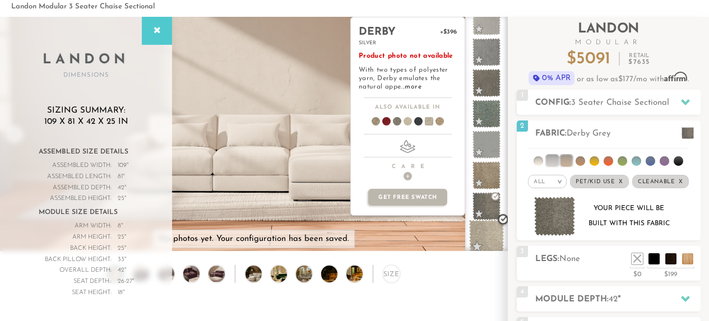
click at [485, 225] on span at bounding box center [486, 237] width 35 height 35
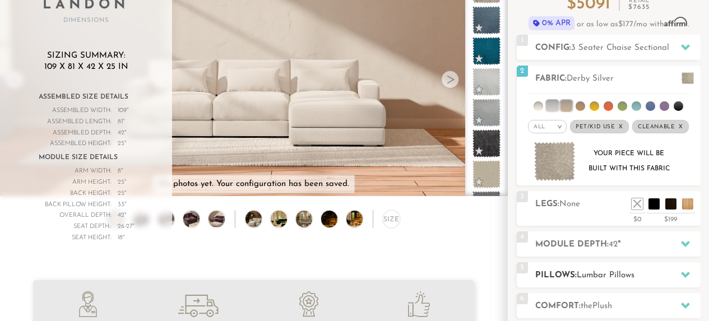
scroll to position [110, 0]
click at [593, 277] on span "Lumbar Pillows" at bounding box center [605, 276] width 58 height 8
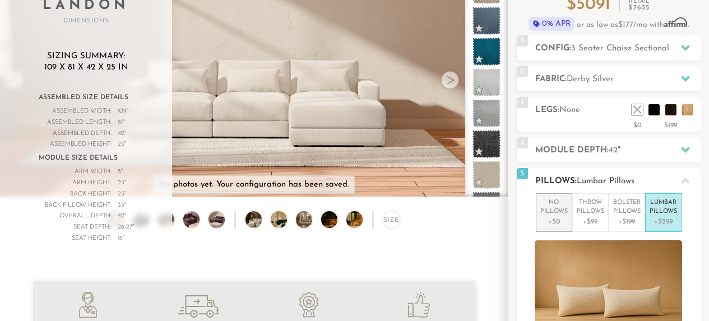
click at [563, 211] on p "No Pillows" at bounding box center [553, 207] width 27 height 18
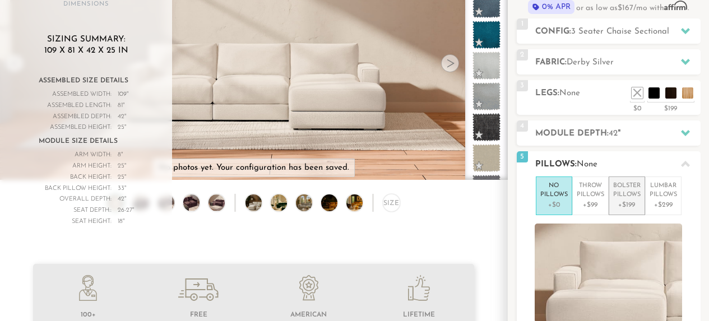
scroll to position [127, 0]
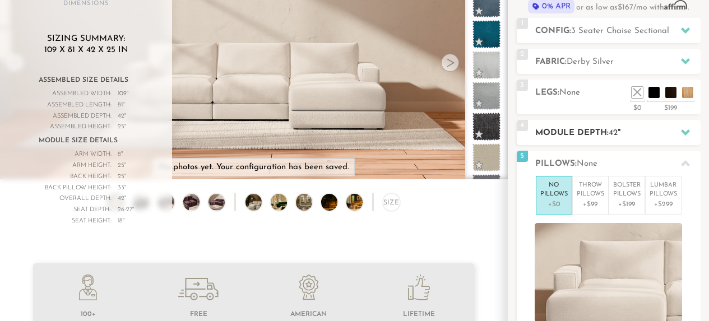
click at [626, 130] on h2 "Module Depth: 42 "" at bounding box center [617, 133] width 165 height 13
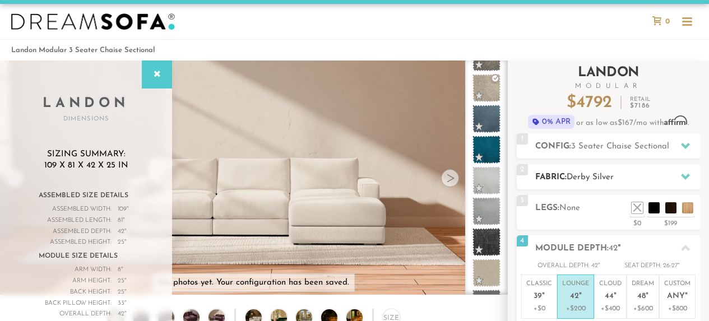
scroll to position [8, 0]
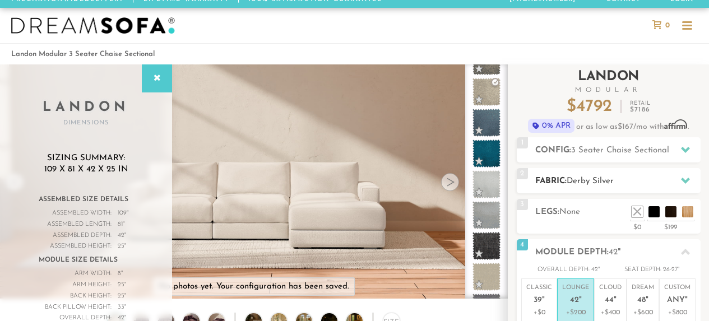
click at [610, 175] on h2 "Fabric: Derby Silver" at bounding box center [617, 181] width 165 height 13
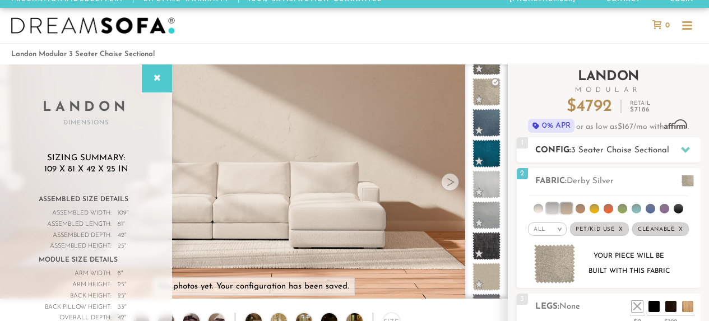
click at [613, 151] on span "3 Seater Chaise Sectional" at bounding box center [620, 150] width 98 height 8
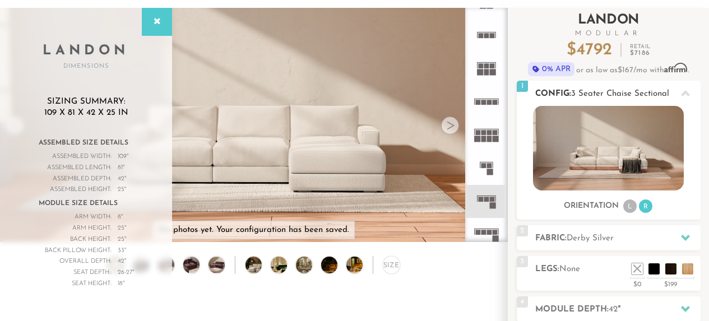
scroll to position [66, 0]
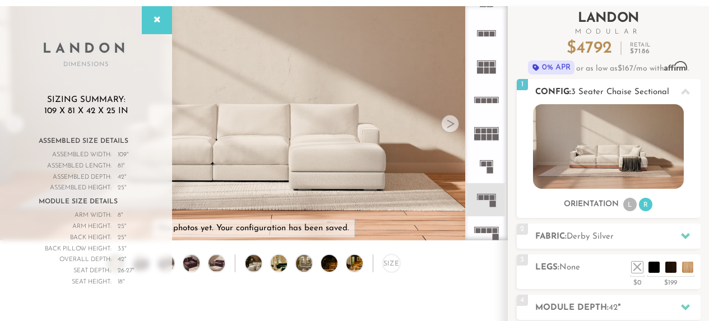
click at [629, 203] on li "L" at bounding box center [629, 204] width 13 height 13
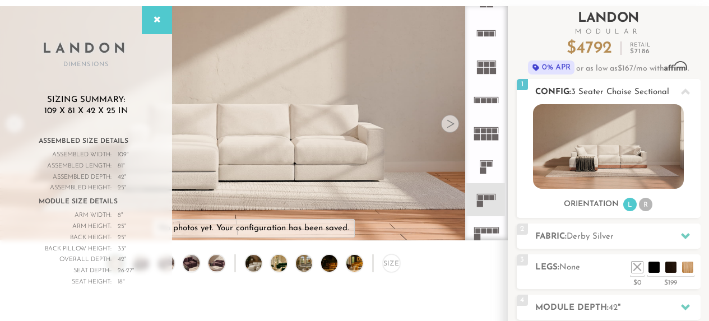
click at [640, 202] on li "R" at bounding box center [645, 204] width 13 height 13
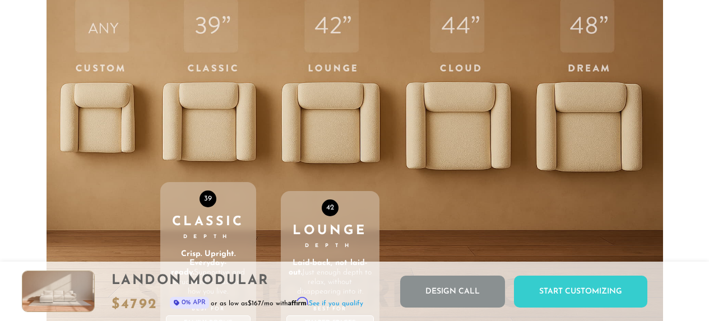
scroll to position [3509, 0]
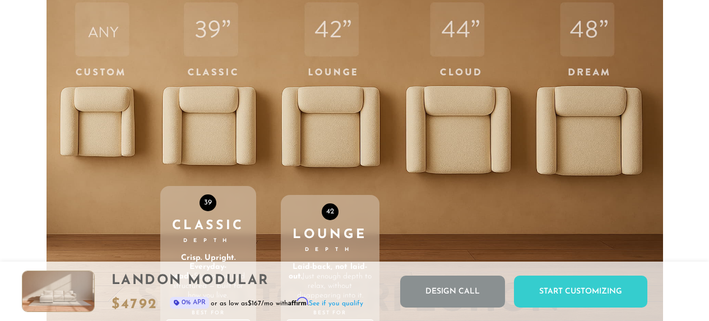
click at [325, 118] on div "42 Lounge Depth Laid-back, not laid-out. Just enough depth to relax, without di…" at bounding box center [330, 219] width 99 height 476
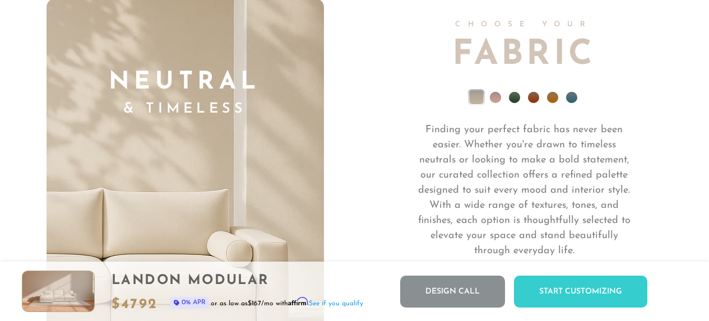
scroll to position [7547, 0]
click at [570, 95] on li at bounding box center [571, 96] width 11 height 11
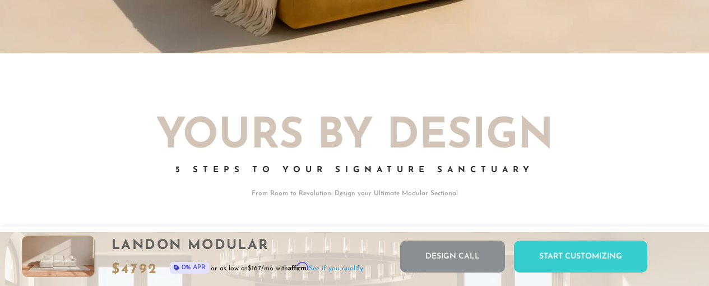
scroll to position [0, 0]
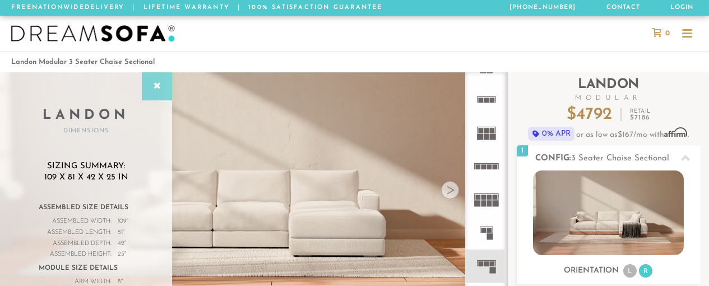
click at [153, 85] on icon at bounding box center [157, 86] width 12 height 9
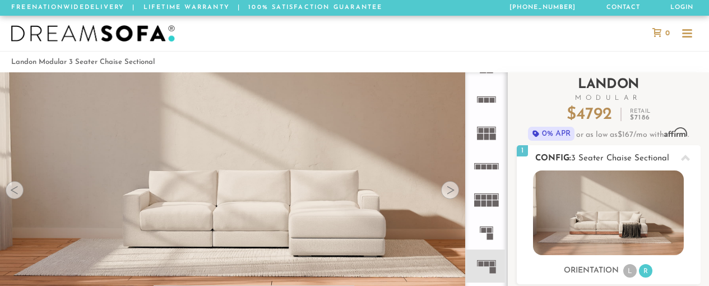
click at [676, 155] on div at bounding box center [685, 157] width 24 height 23
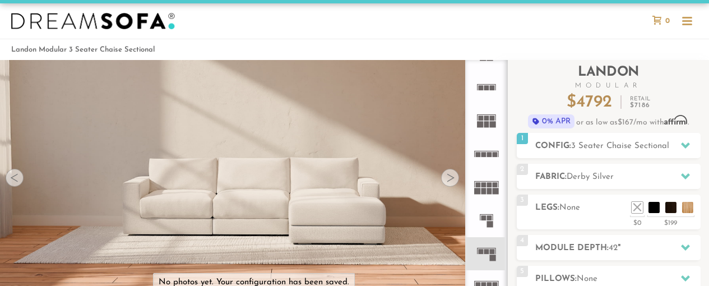
scroll to position [10, 0]
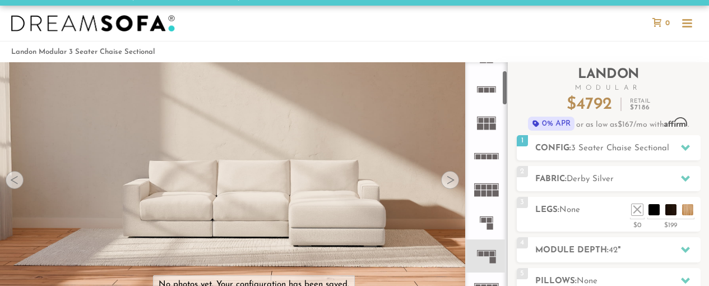
click at [687, 23] on div at bounding box center [687, 23] width 10 height 2
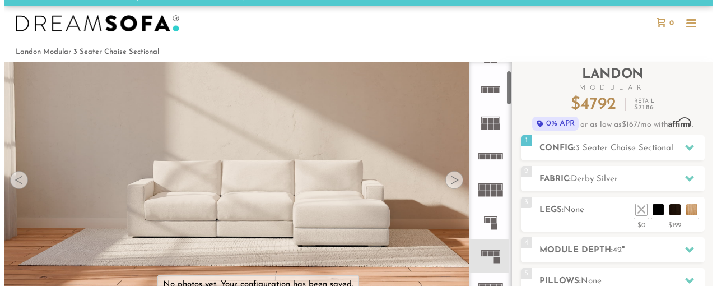
scroll to position [12326, 709]
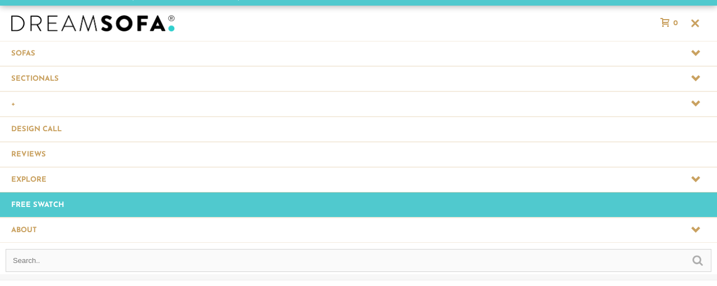
click at [197, 75] on span at bounding box center [358, 78] width 717 height 25
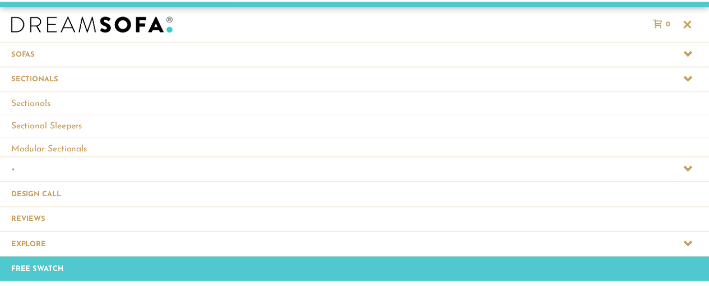
scroll to position [12396, 709]
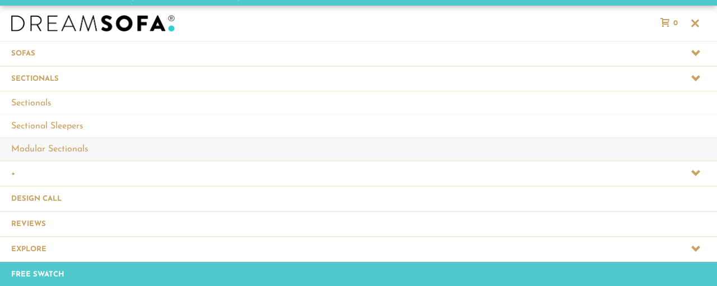
click at [53, 140] on link "Modular Sectionals" at bounding box center [358, 148] width 717 height 23
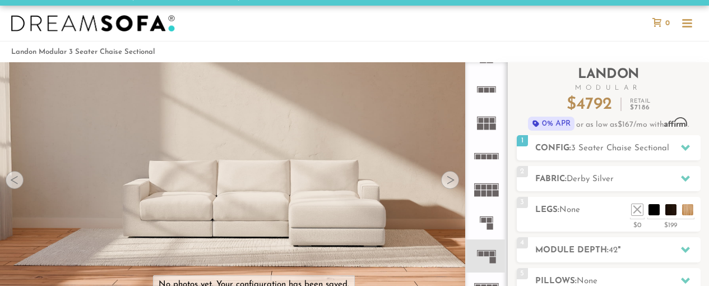
scroll to position [9, 9]
